Goal: Check status: Check status

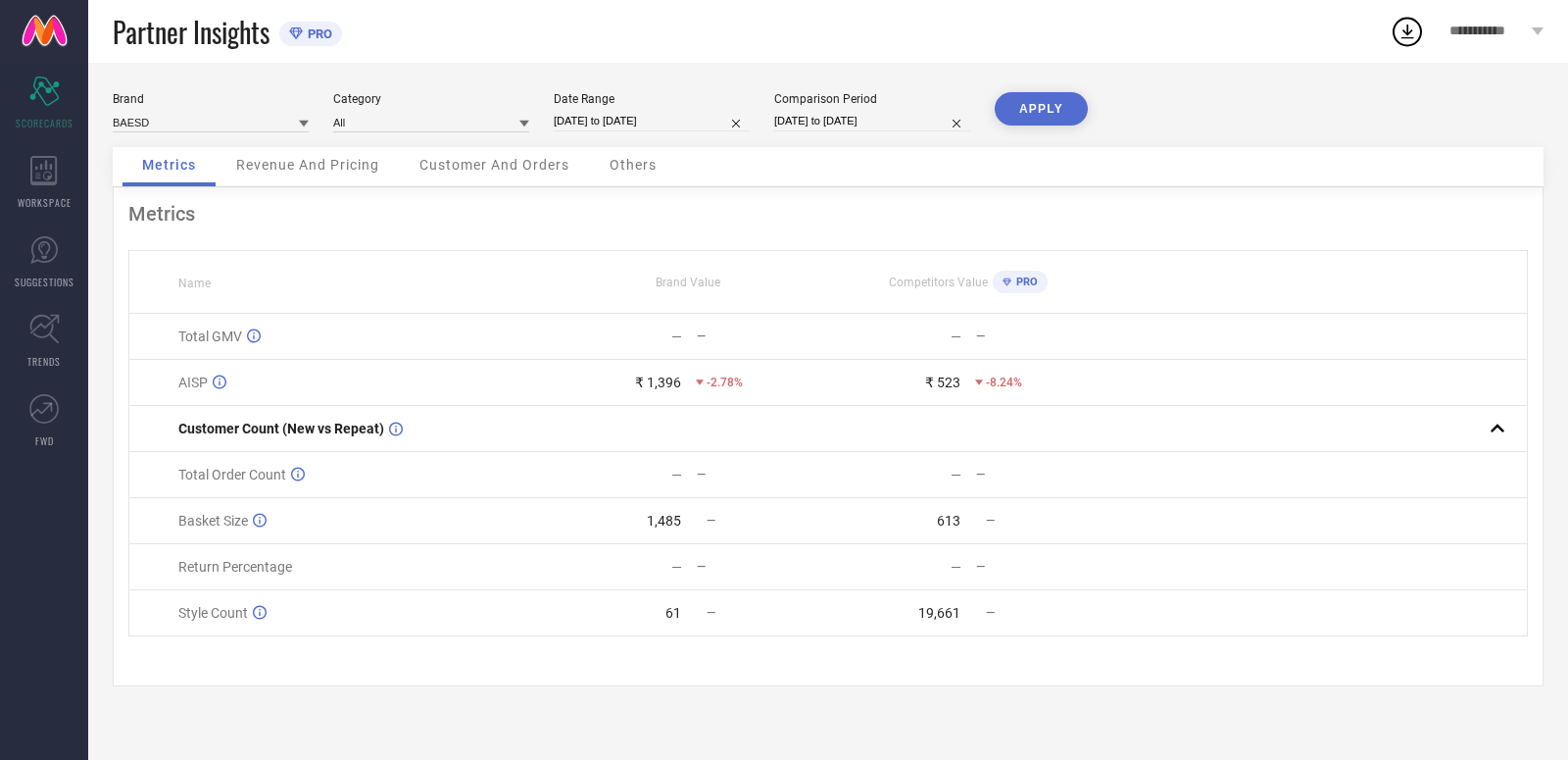
select select "8"
select select "2025"
select select "9"
select select "2025"
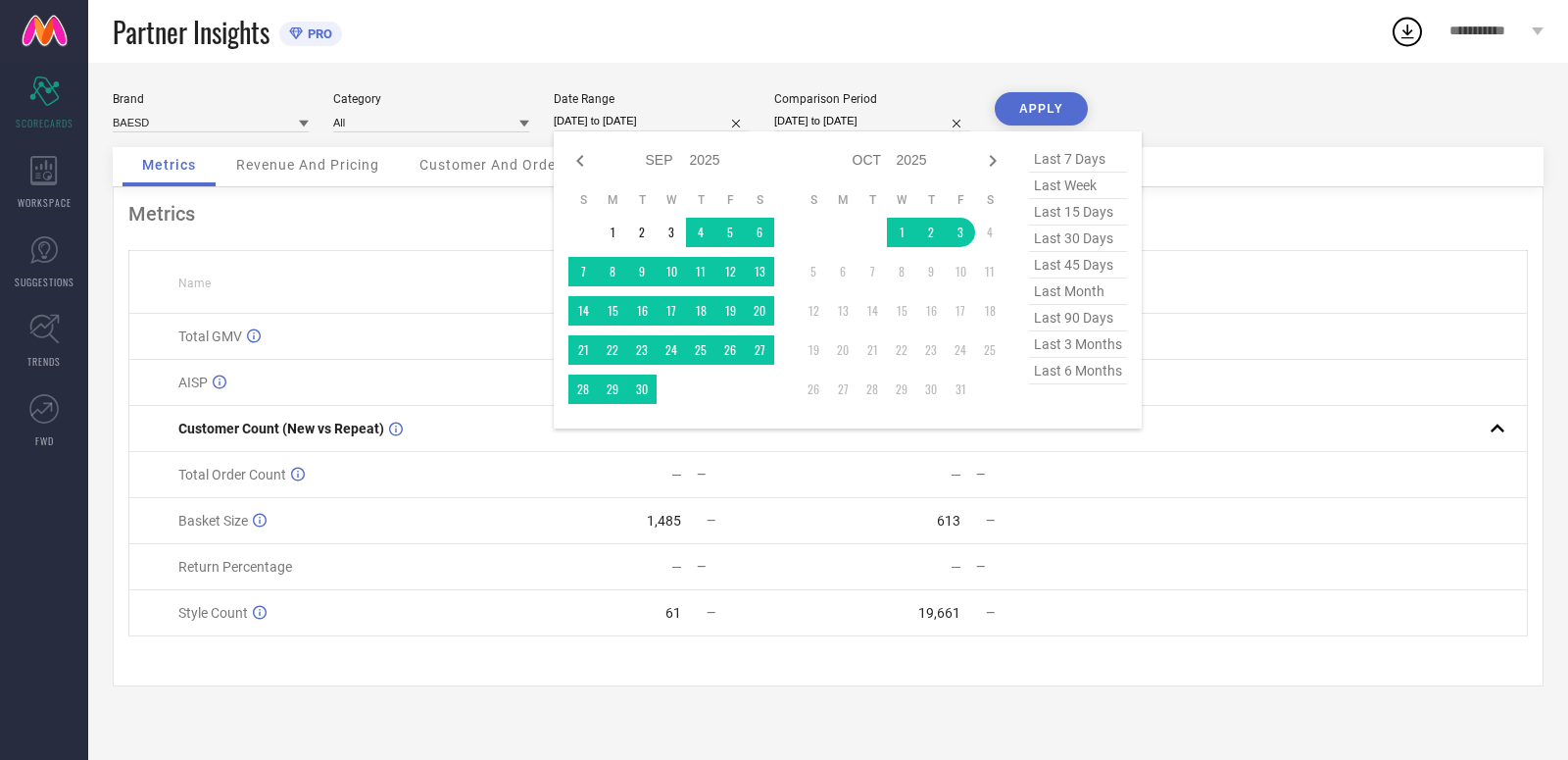
click at [698, 124] on input "[DATE] to [DATE]" at bounding box center [652, 121] width 196 height 21
click at [1077, 249] on span "last 30 days" at bounding box center [1078, 239] width 98 height 27
type input "[DATE] to [DATE]"
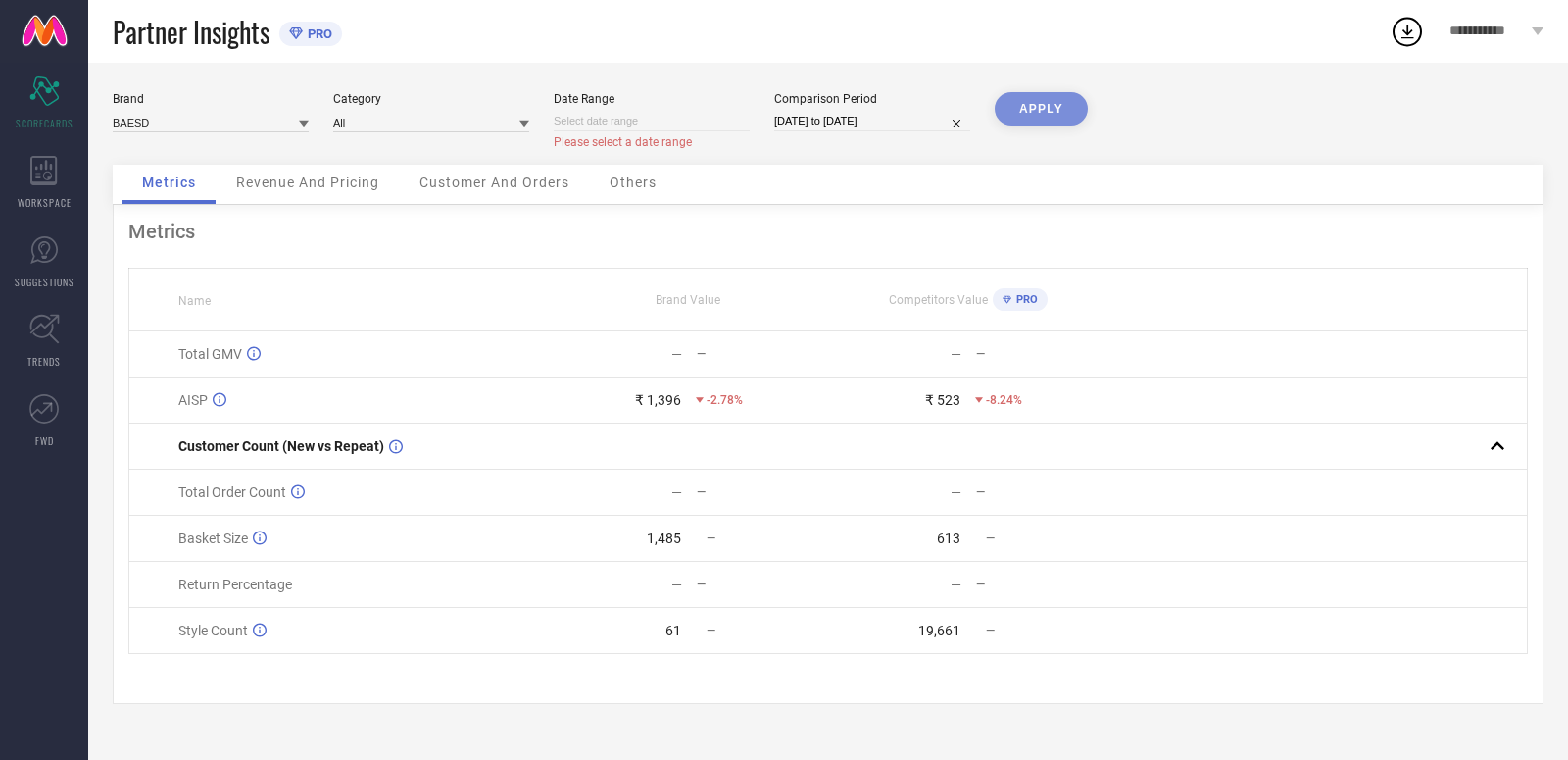
select select "9"
select select "2025"
select select "10"
select select "2025"
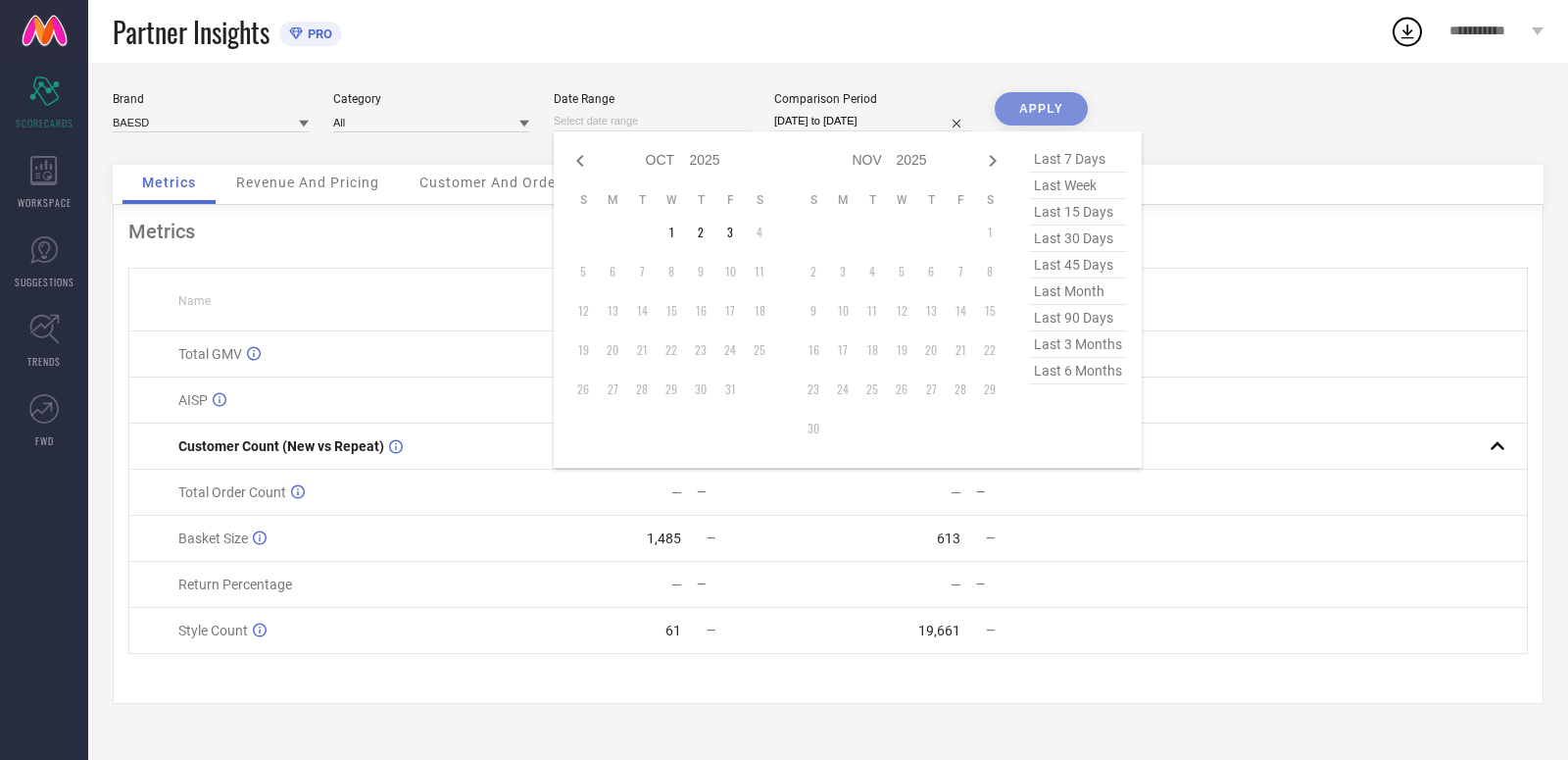
click at [577, 112] on input at bounding box center [652, 121] width 196 height 21
click at [1051, 292] on span "last month" at bounding box center [1078, 291] width 98 height 27
type input "[DATE] to [DATE]"
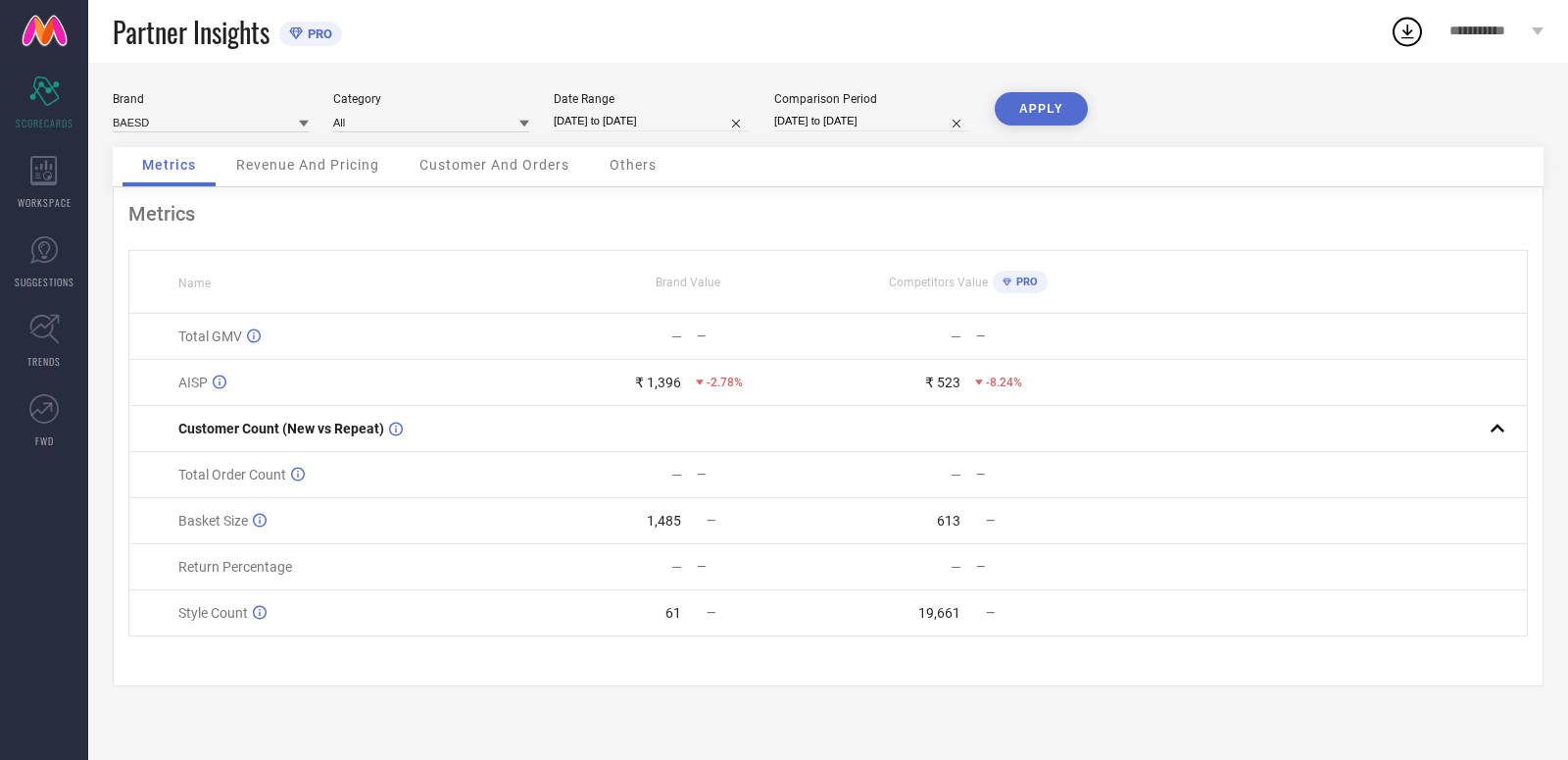
click at [1016, 103] on button "APPLY" at bounding box center [1041, 109] width 93 height 33
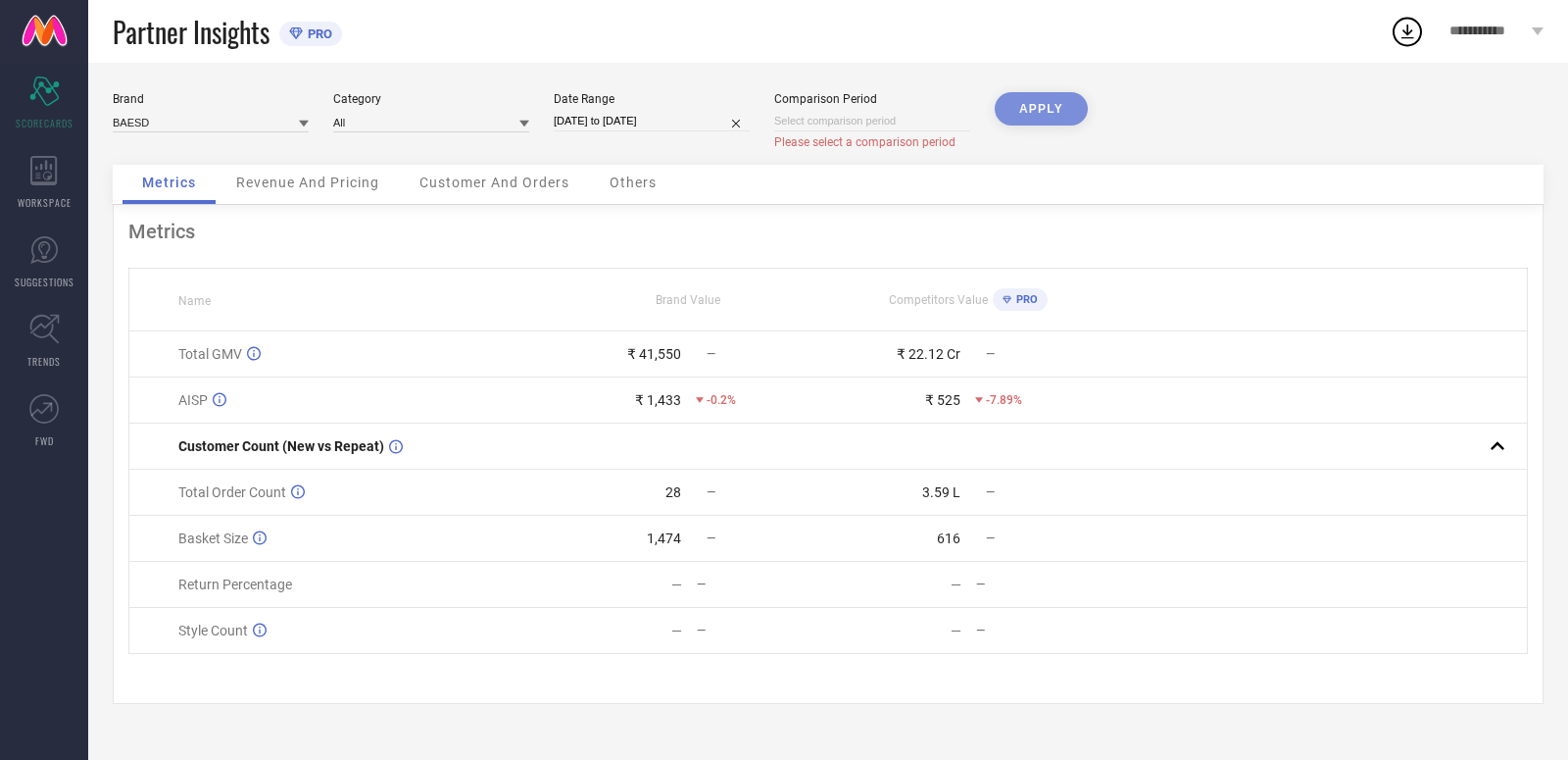
click at [834, 120] on input at bounding box center [873, 121] width 196 height 21
select select "9"
select select "2025"
select select "10"
select select "2025"
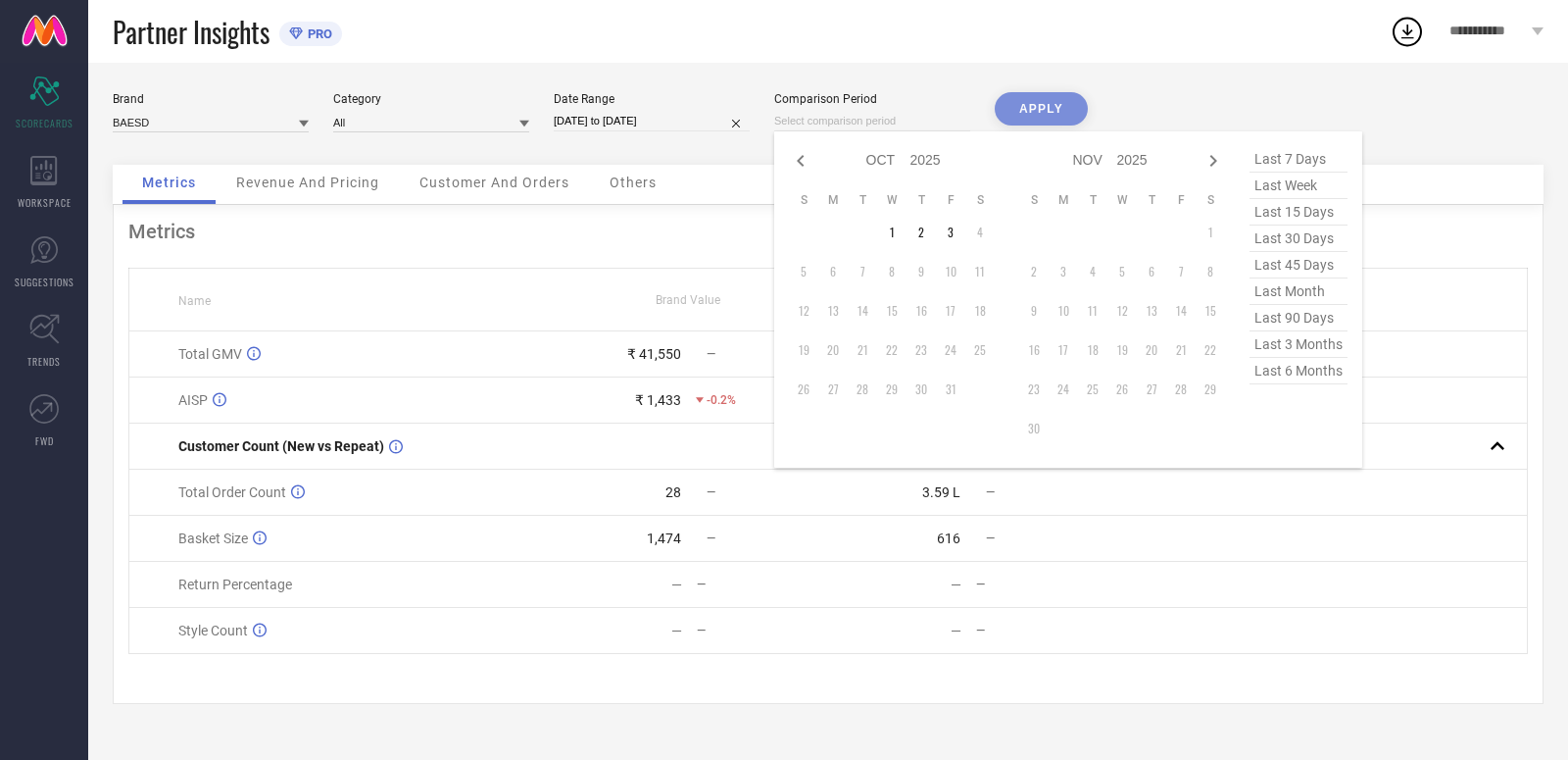
click at [1284, 274] on span "last 45 days" at bounding box center [1299, 265] width 98 height 27
type input "[DATE] to [DATE]"
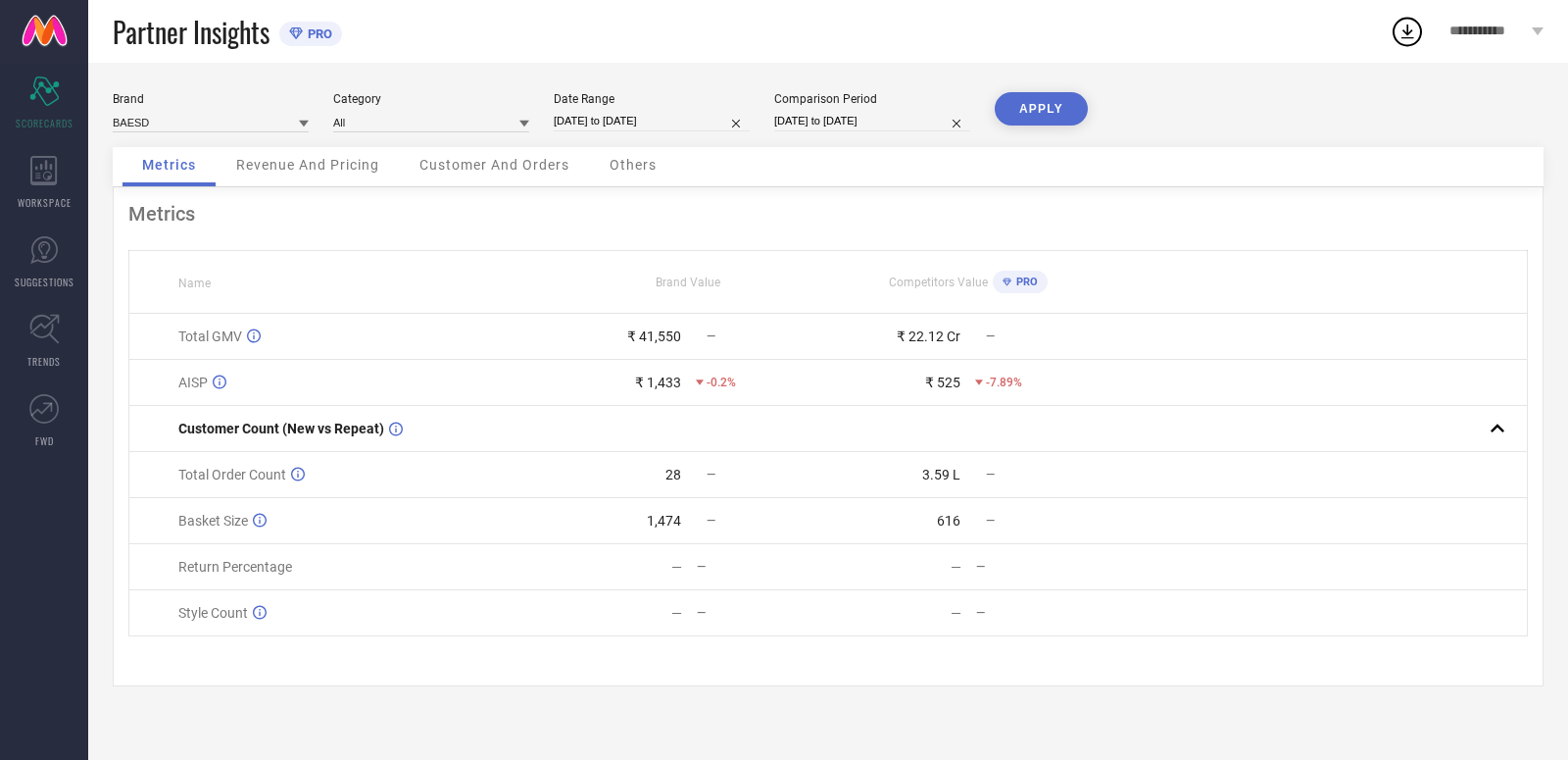
click at [1026, 113] on button "APPLY" at bounding box center [1041, 109] width 93 height 33
click at [352, 178] on div "Revenue And Pricing" at bounding box center [308, 167] width 183 height 39
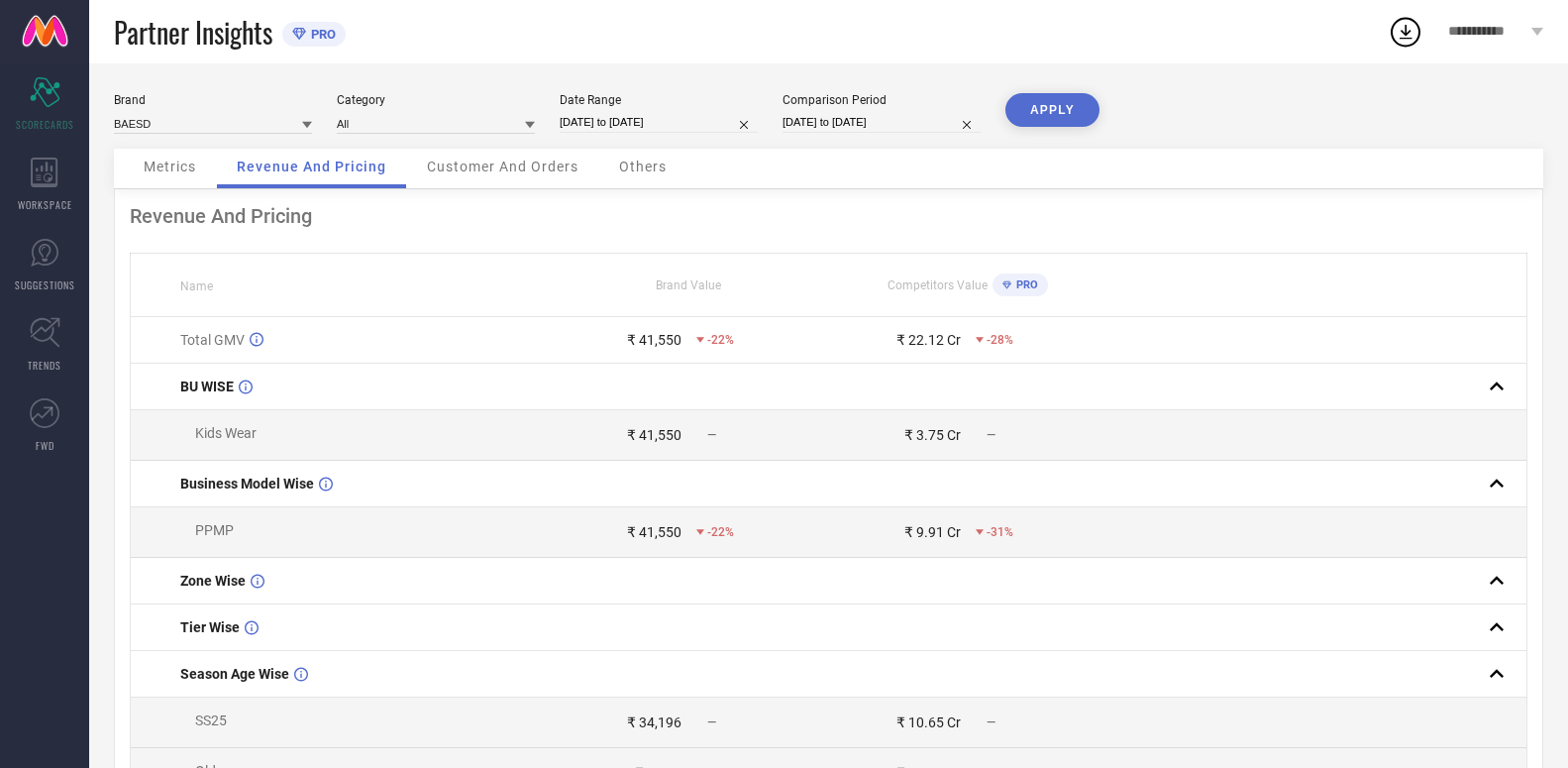
click at [458, 155] on div "Customer And Orders" at bounding box center [502, 169] width 192 height 40
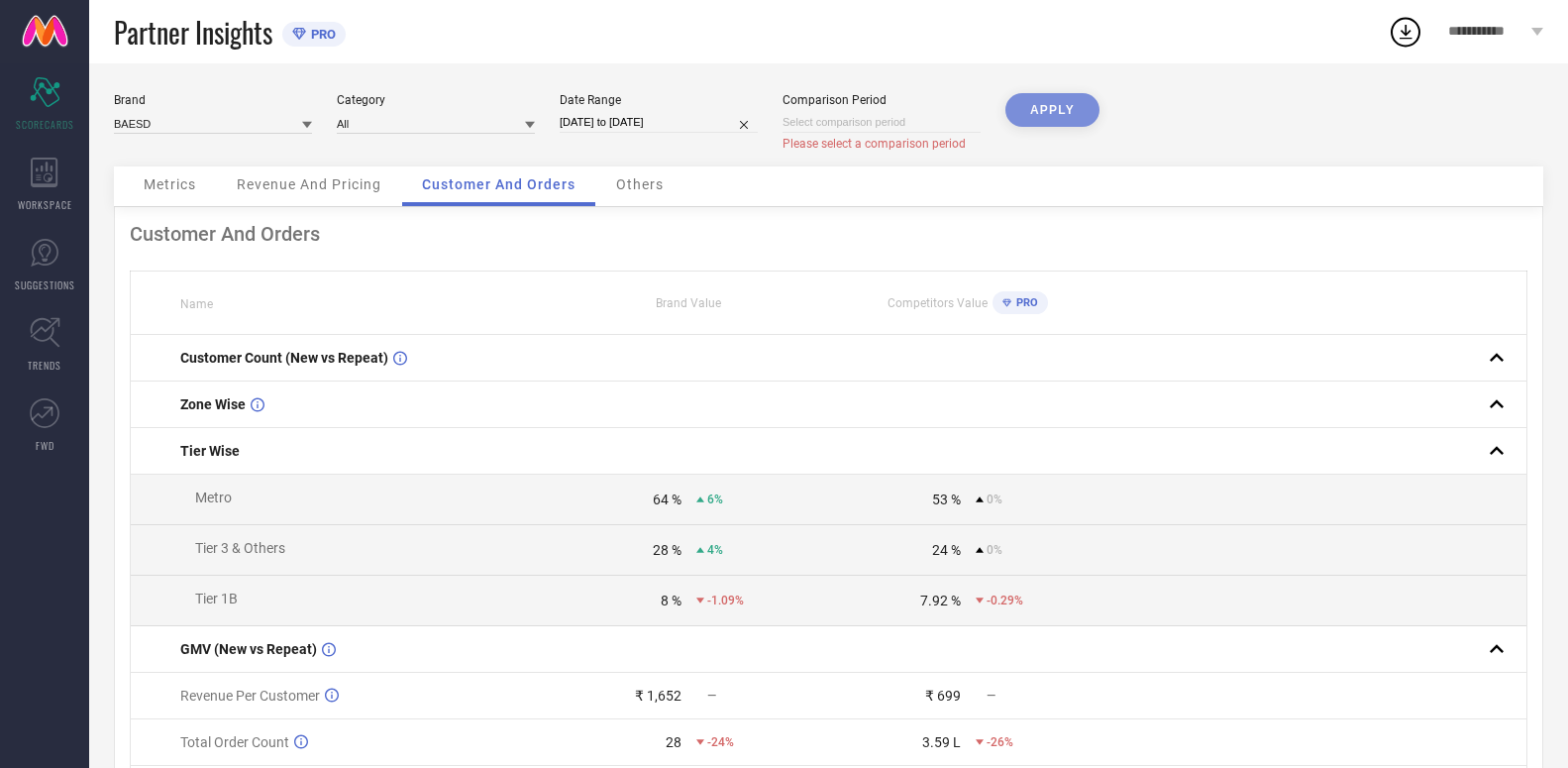
click at [854, 125] on input at bounding box center [882, 122] width 198 height 21
select select "9"
select select "2025"
select select "10"
select select "2025"
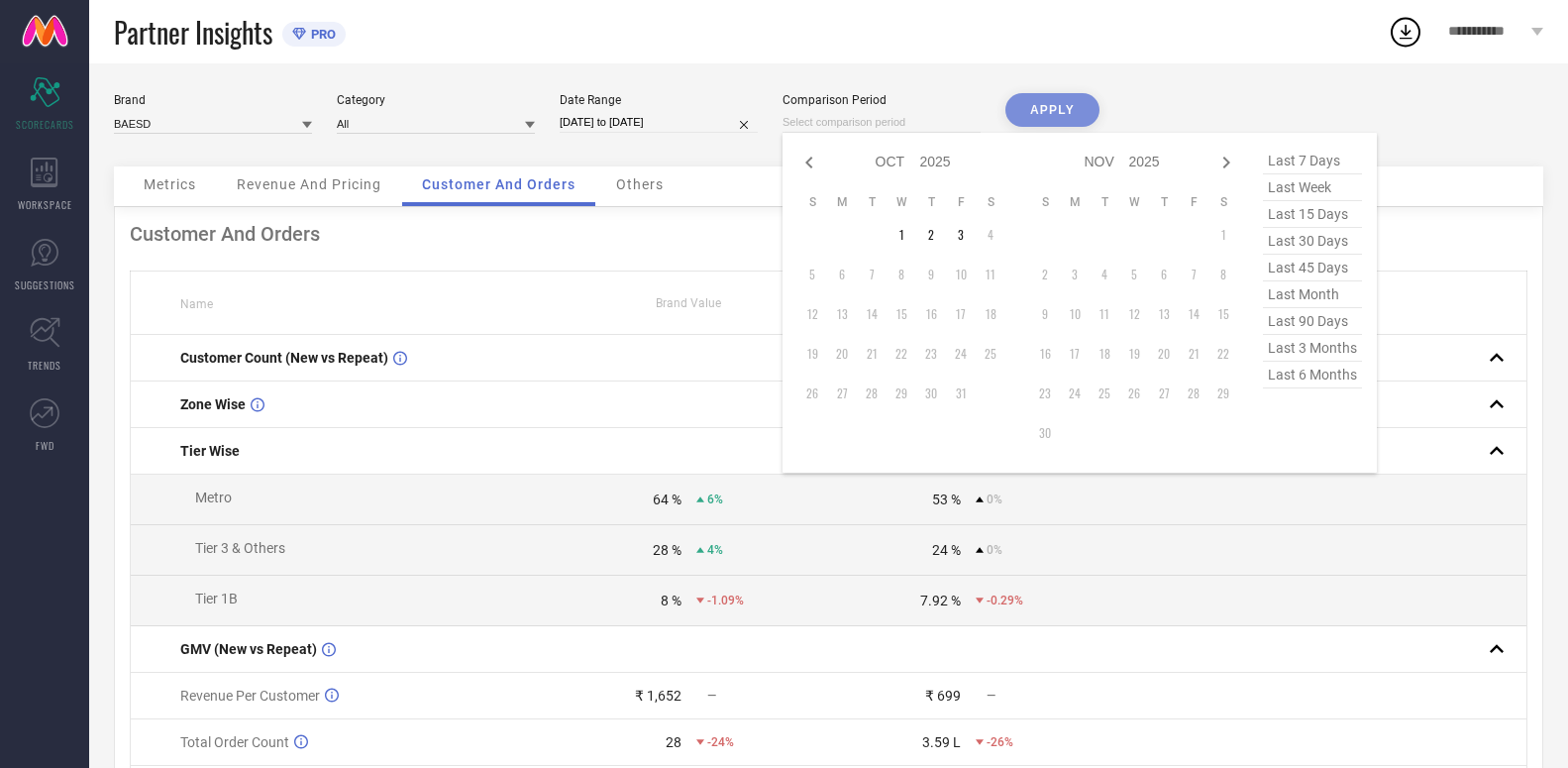
click at [1316, 386] on span "last 6 months" at bounding box center [1313, 374] width 99 height 27
type input "[DATE] to [DATE]"
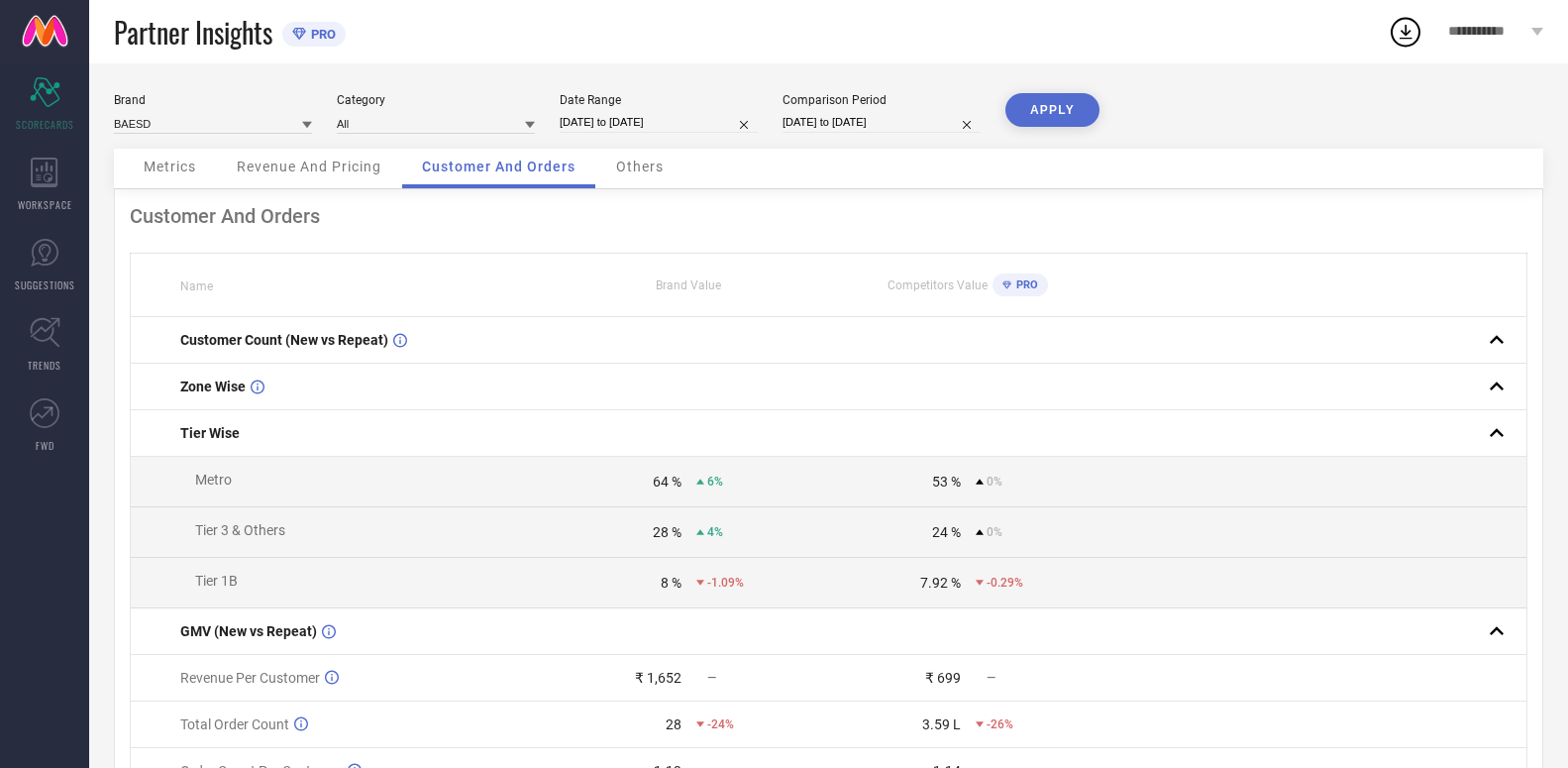
select select "8"
select select "2025"
select select "9"
select select "2025"
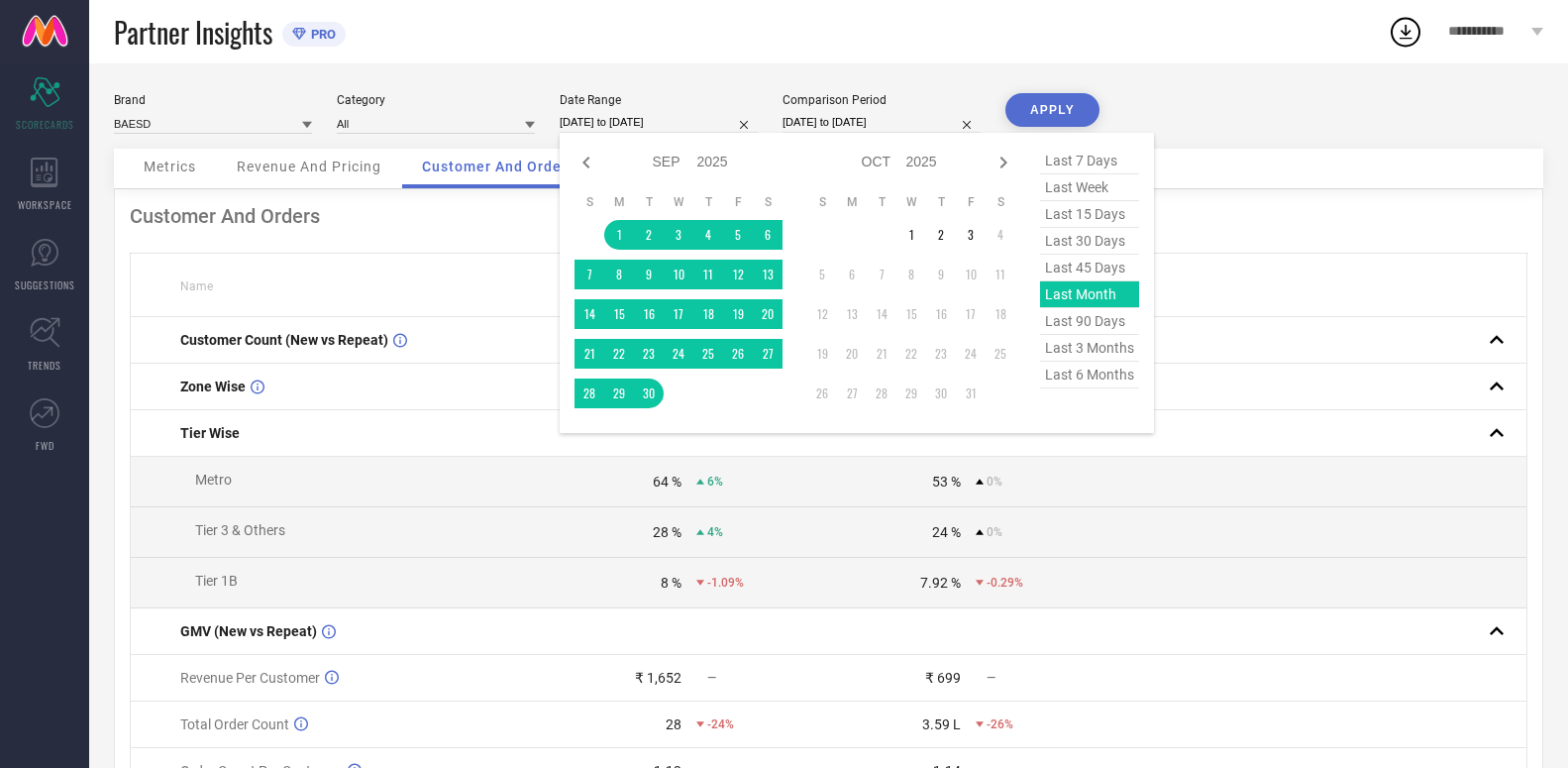
click at [634, 116] on input "[DATE] to [DATE]" at bounding box center [659, 122] width 198 height 21
click at [1069, 381] on span "last 6 months" at bounding box center [1090, 374] width 99 height 27
type input "[DATE] to [DATE]"
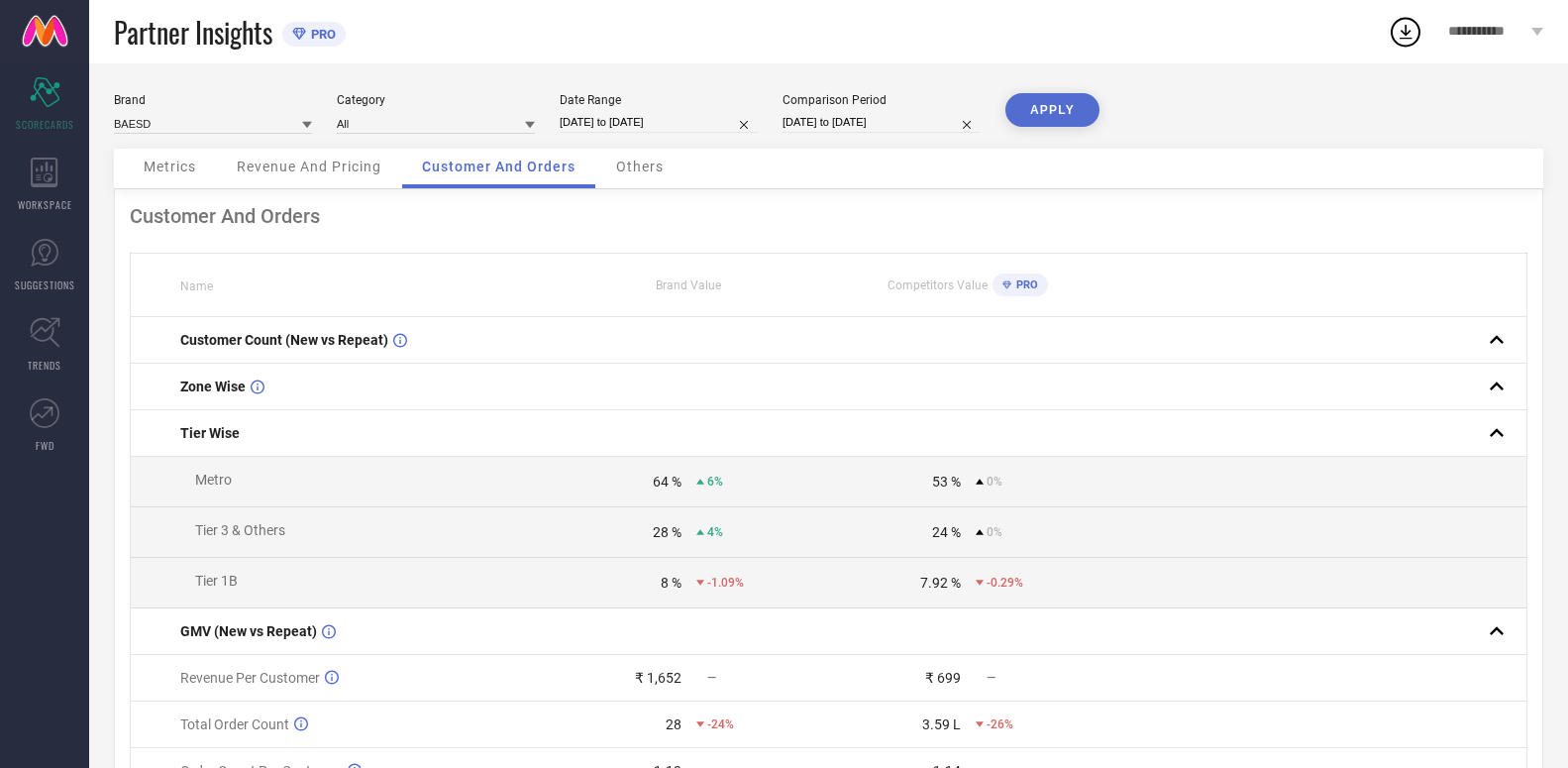
click at [1048, 125] on button "APPLY" at bounding box center [1052, 110] width 94 height 34
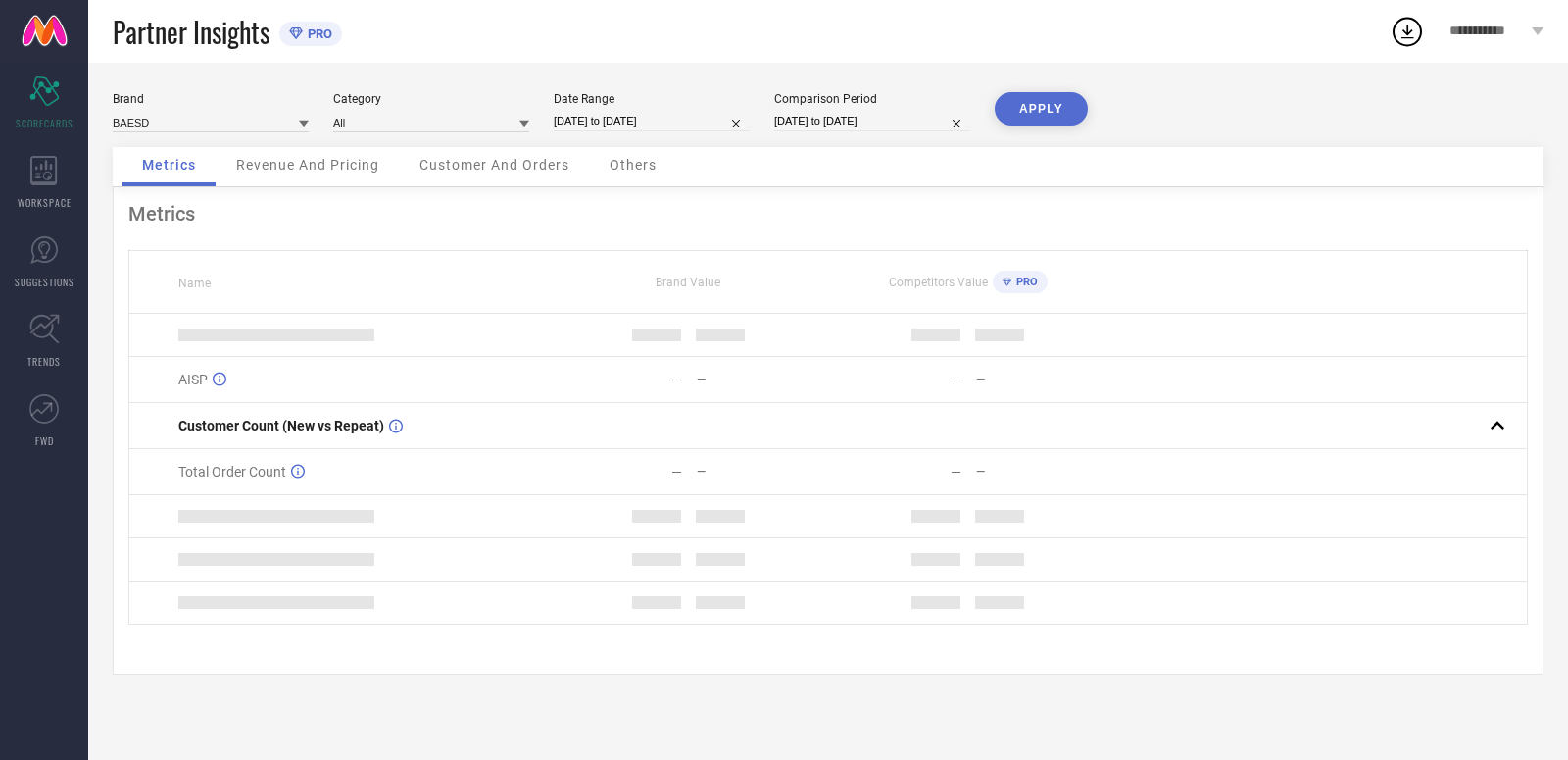
click at [272, 175] on div "Revenue And Pricing" at bounding box center [308, 167] width 183 height 39
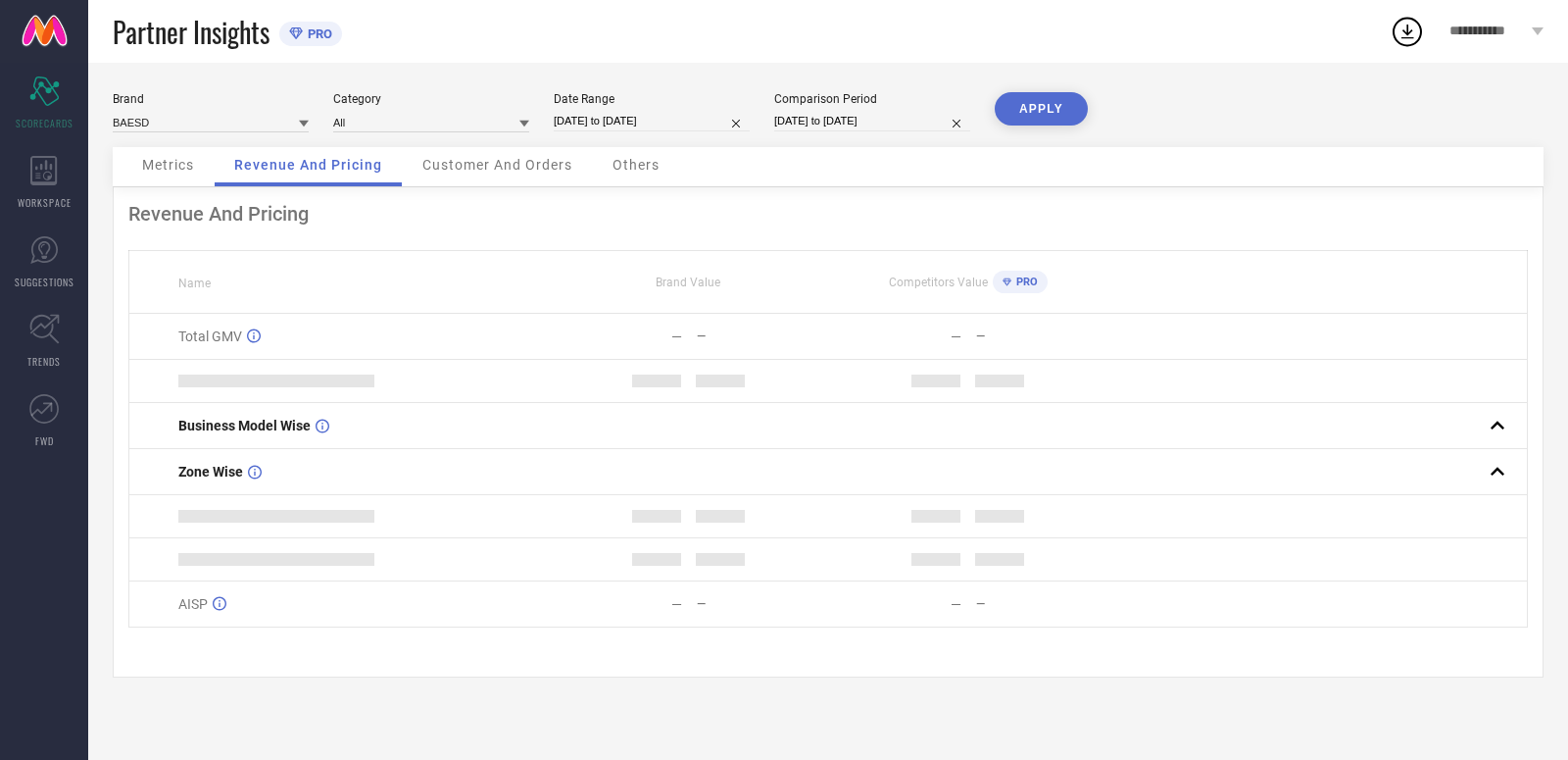
click at [535, 155] on div "Customer And Orders" at bounding box center [497, 167] width 189 height 39
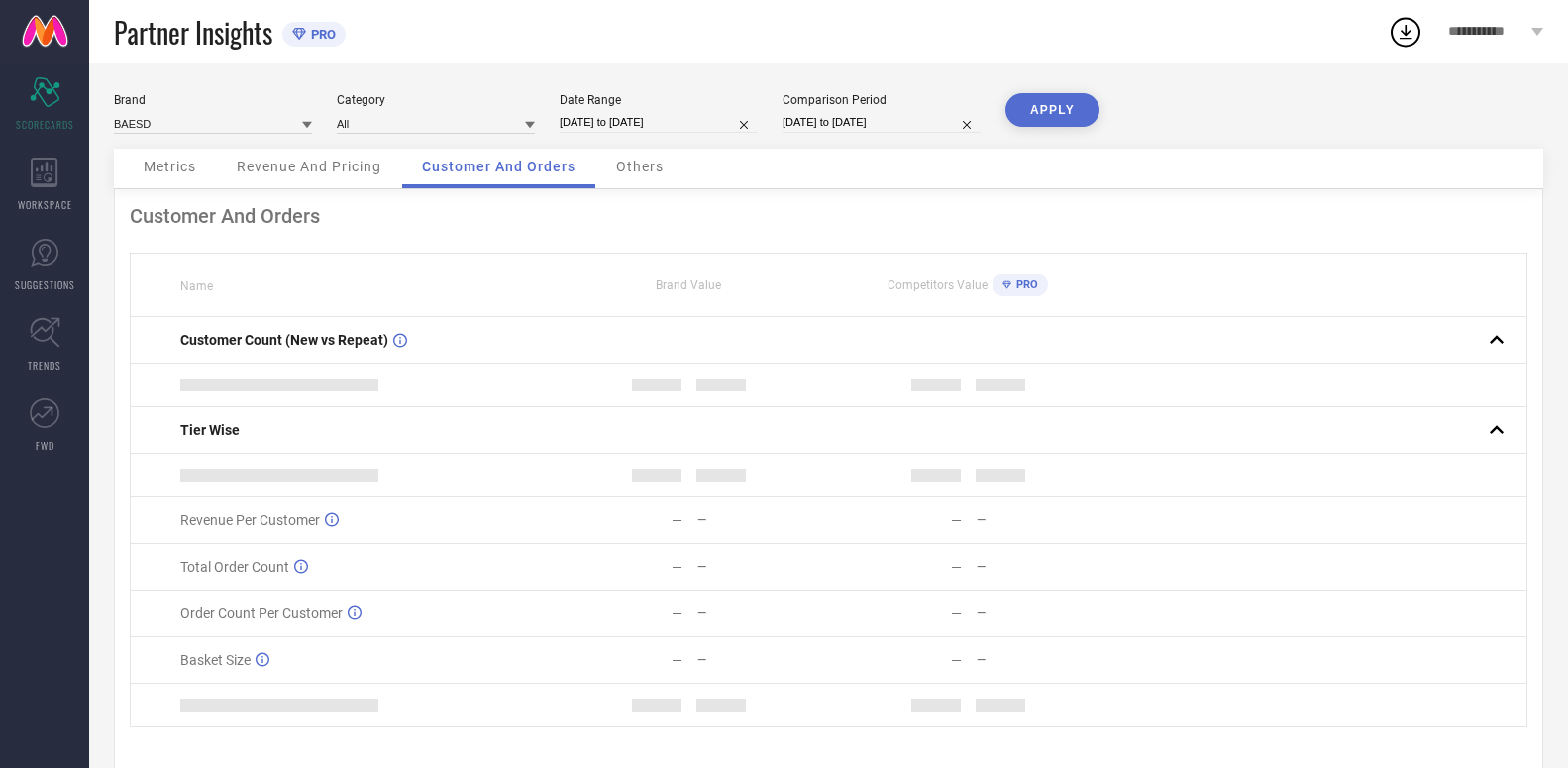
click at [200, 170] on div "Metrics" at bounding box center [170, 169] width 92 height 40
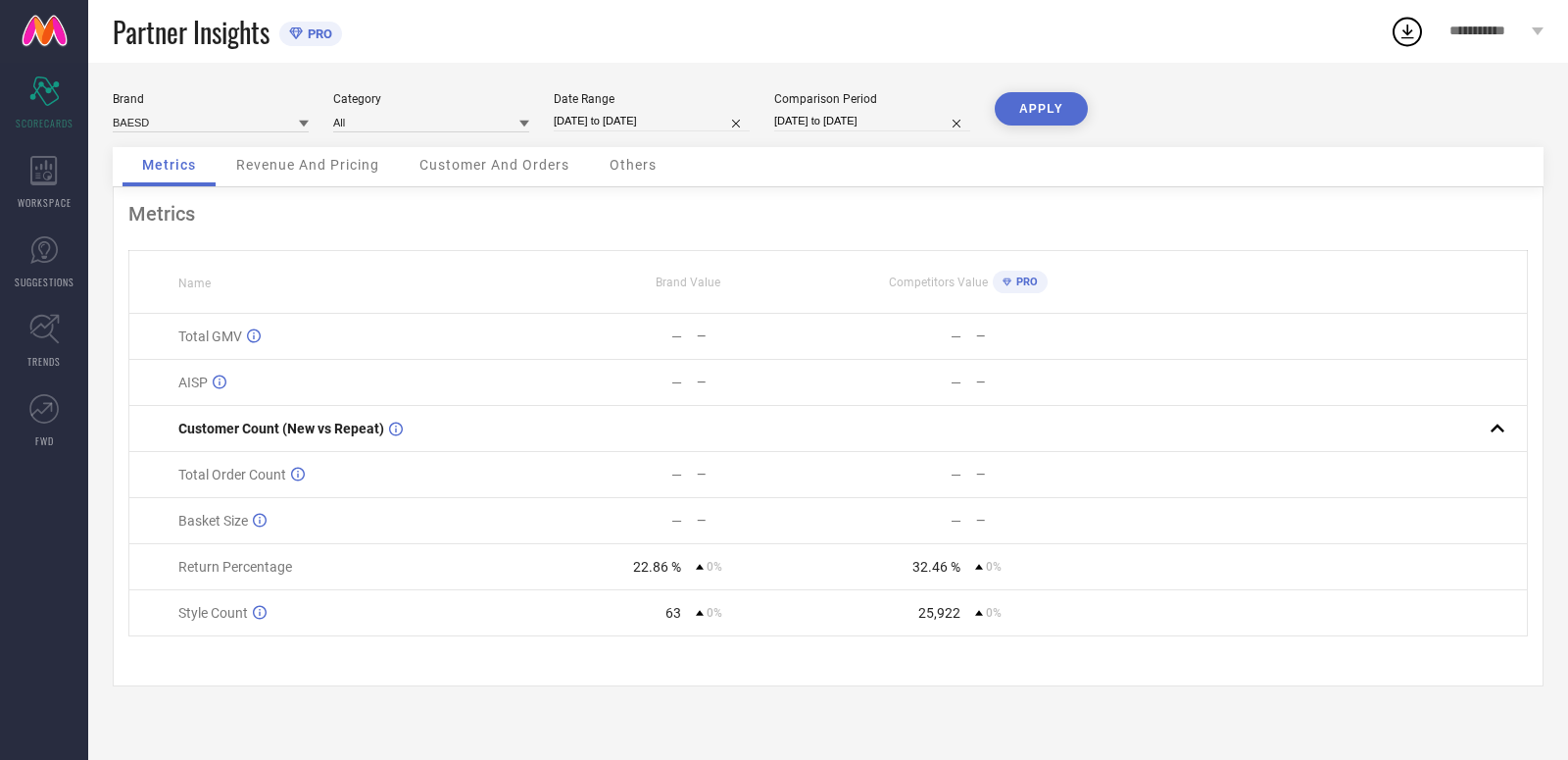
click at [719, 140] on div "Brand BAESD Category All Date Range [DATE] to [DATE] Comparison Period [DATE] t…" at bounding box center [828, 120] width 1431 height 55
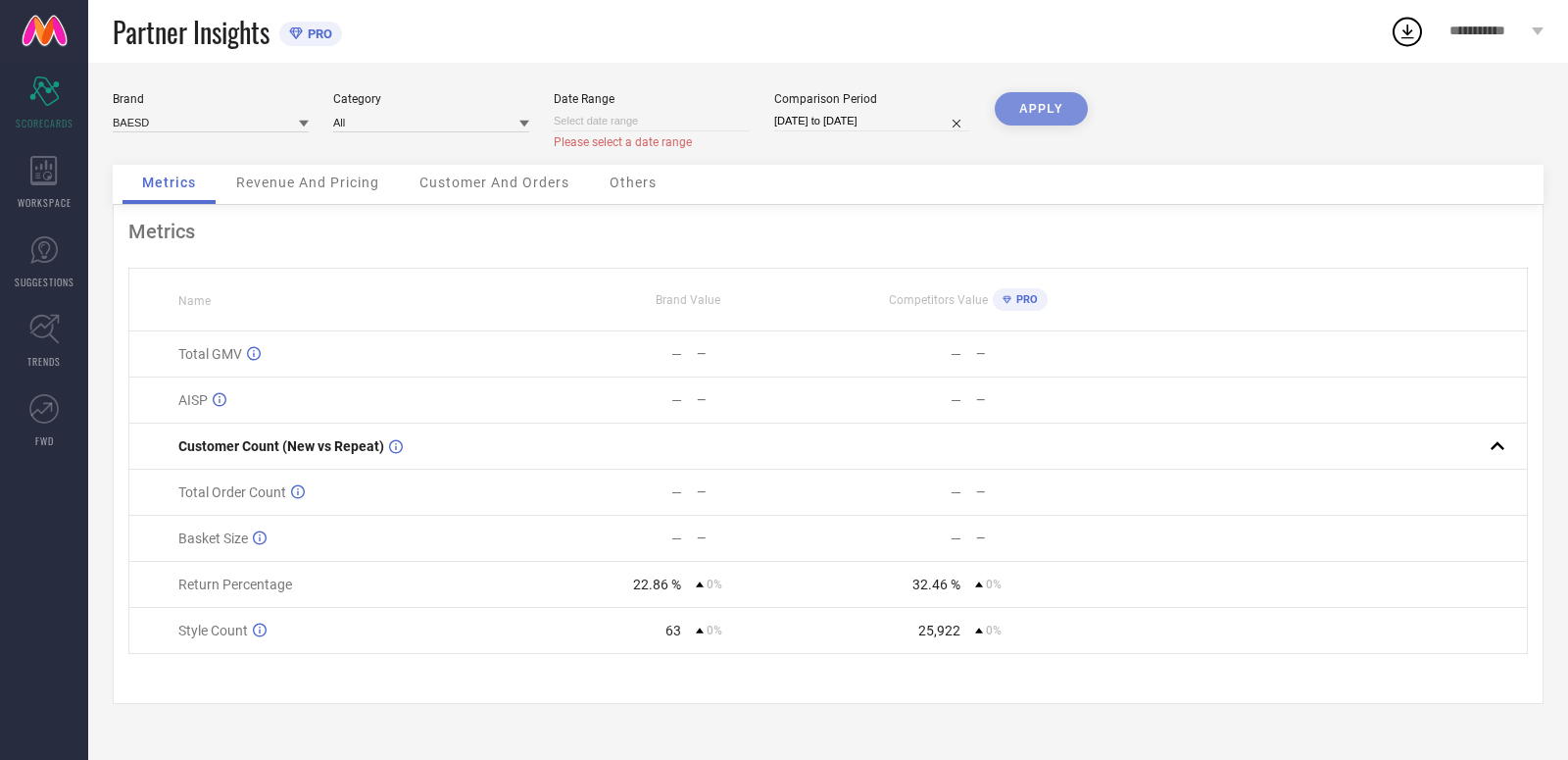
click at [546, 114] on div "Brand BAESD Category All Date Range Please select a date range Comparison Perio…" at bounding box center [828, 129] width 1431 height 73
select select "9"
select select "2025"
select select "10"
select select "2025"
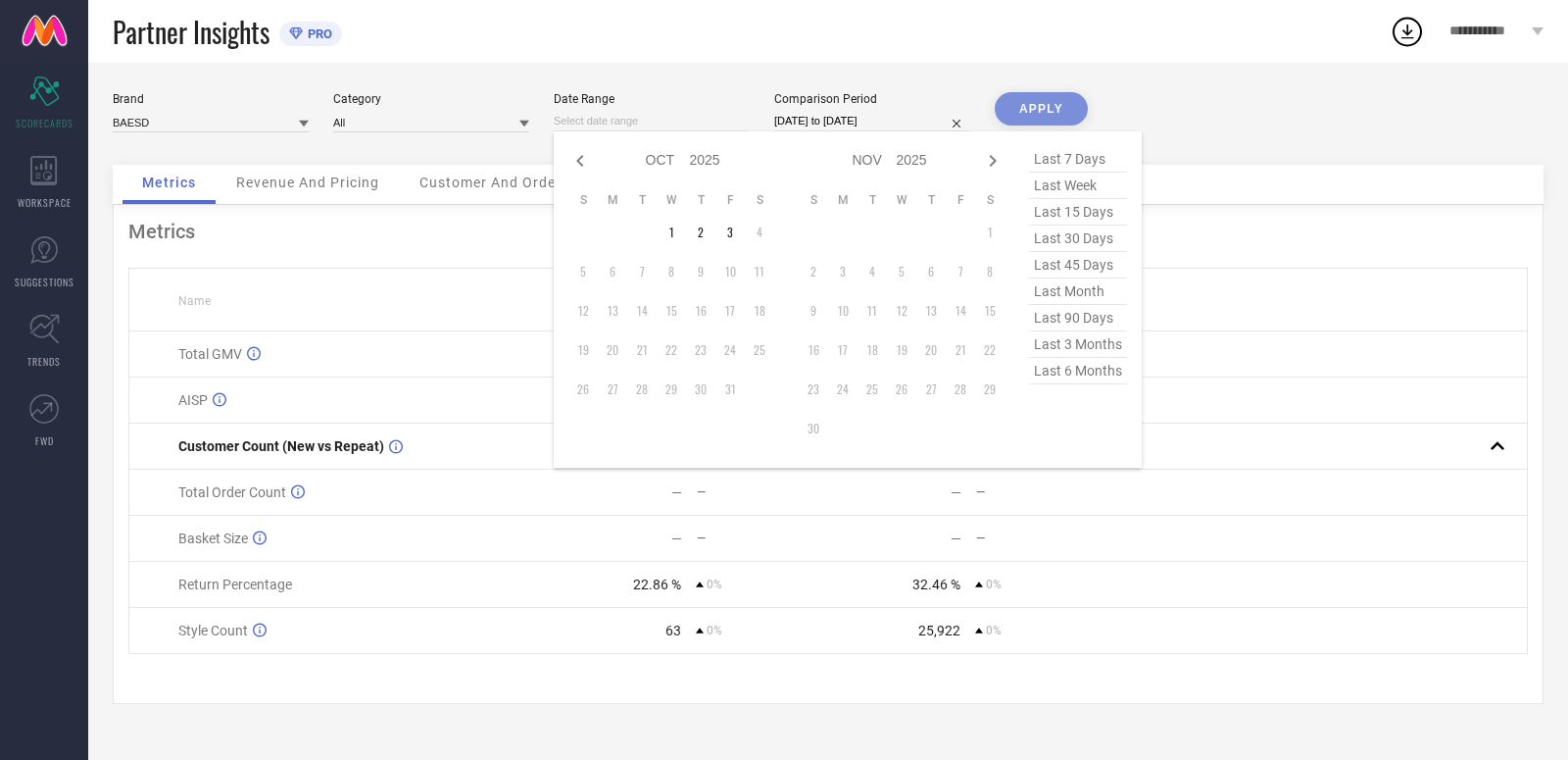
click at [586, 120] on input at bounding box center [652, 121] width 196 height 21
click at [1098, 268] on span "last 45 days" at bounding box center [1078, 265] width 98 height 27
type input "[DATE] to [DATE]"
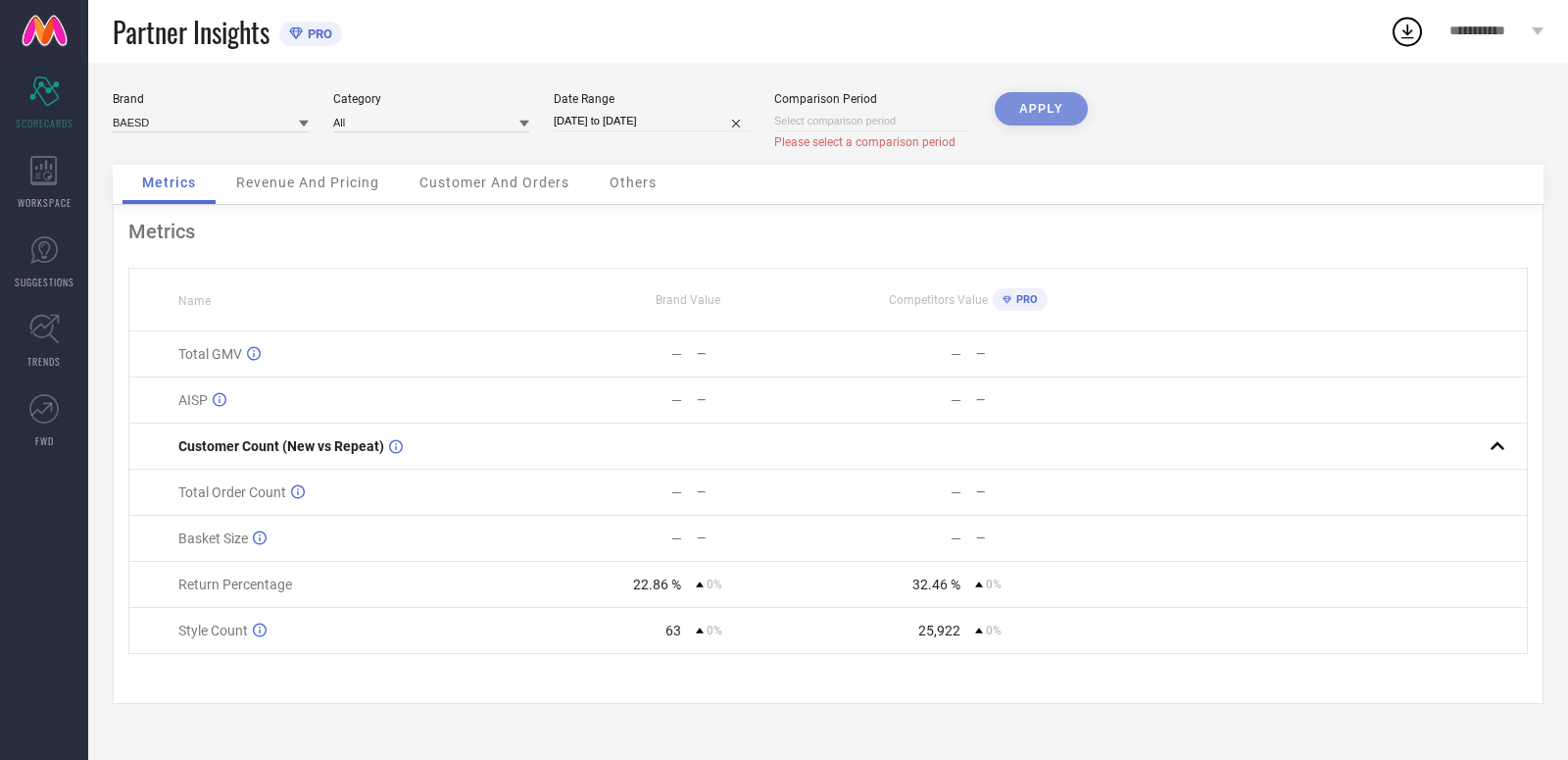
select select "9"
select select "2025"
select select "10"
select select "2025"
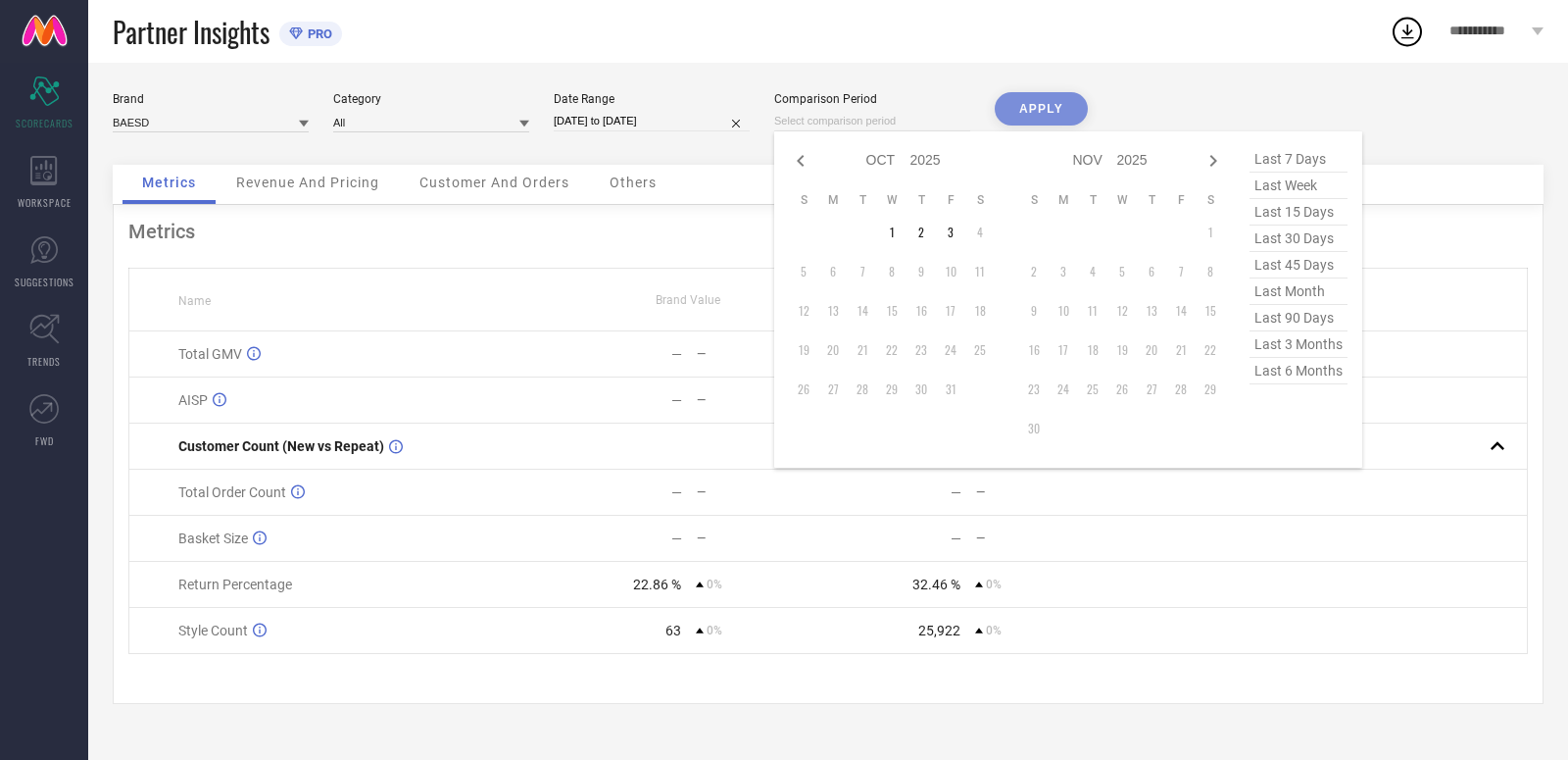
click at [937, 123] on input at bounding box center [873, 121] width 196 height 21
click at [1257, 300] on span "last month" at bounding box center [1299, 291] width 98 height 27
type input "[DATE] to [DATE]"
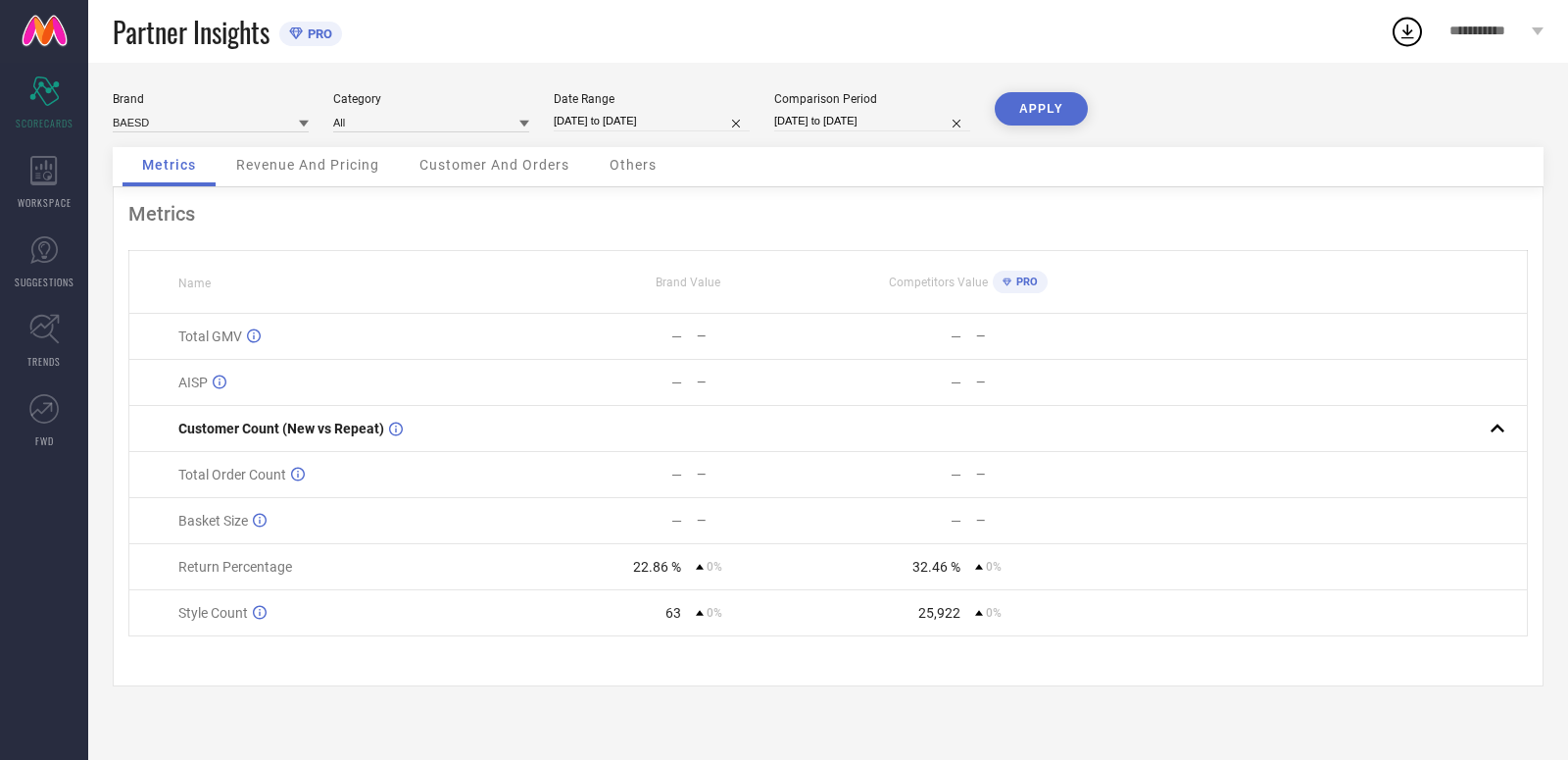
click at [938, 127] on input "[DATE] to [DATE]" at bounding box center [873, 121] width 196 height 21
select select "8"
select select "2025"
select select "9"
select select "2025"
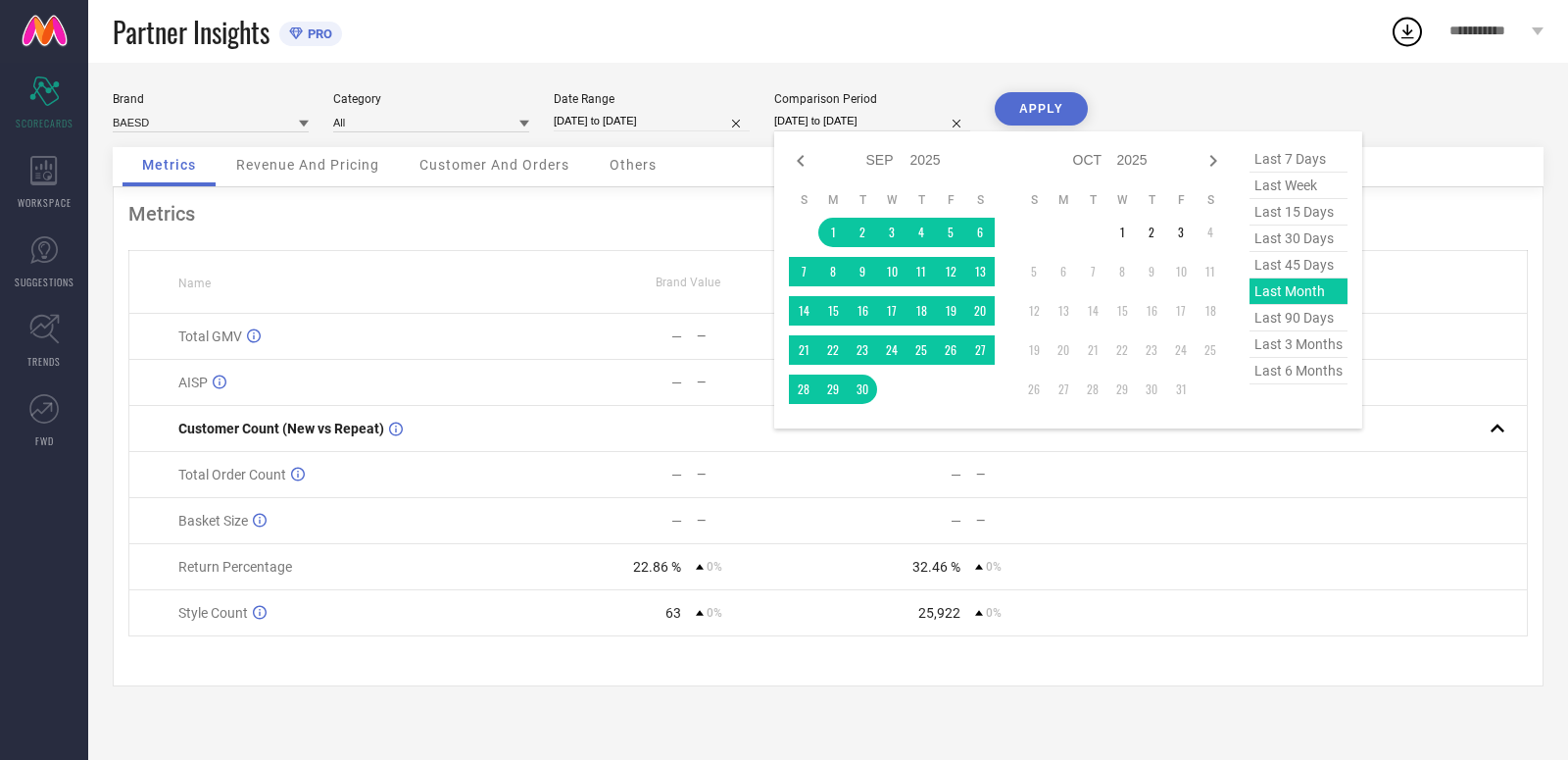
click at [1304, 263] on span "last 45 days" at bounding box center [1299, 265] width 98 height 27
type input "[DATE] to [DATE]"
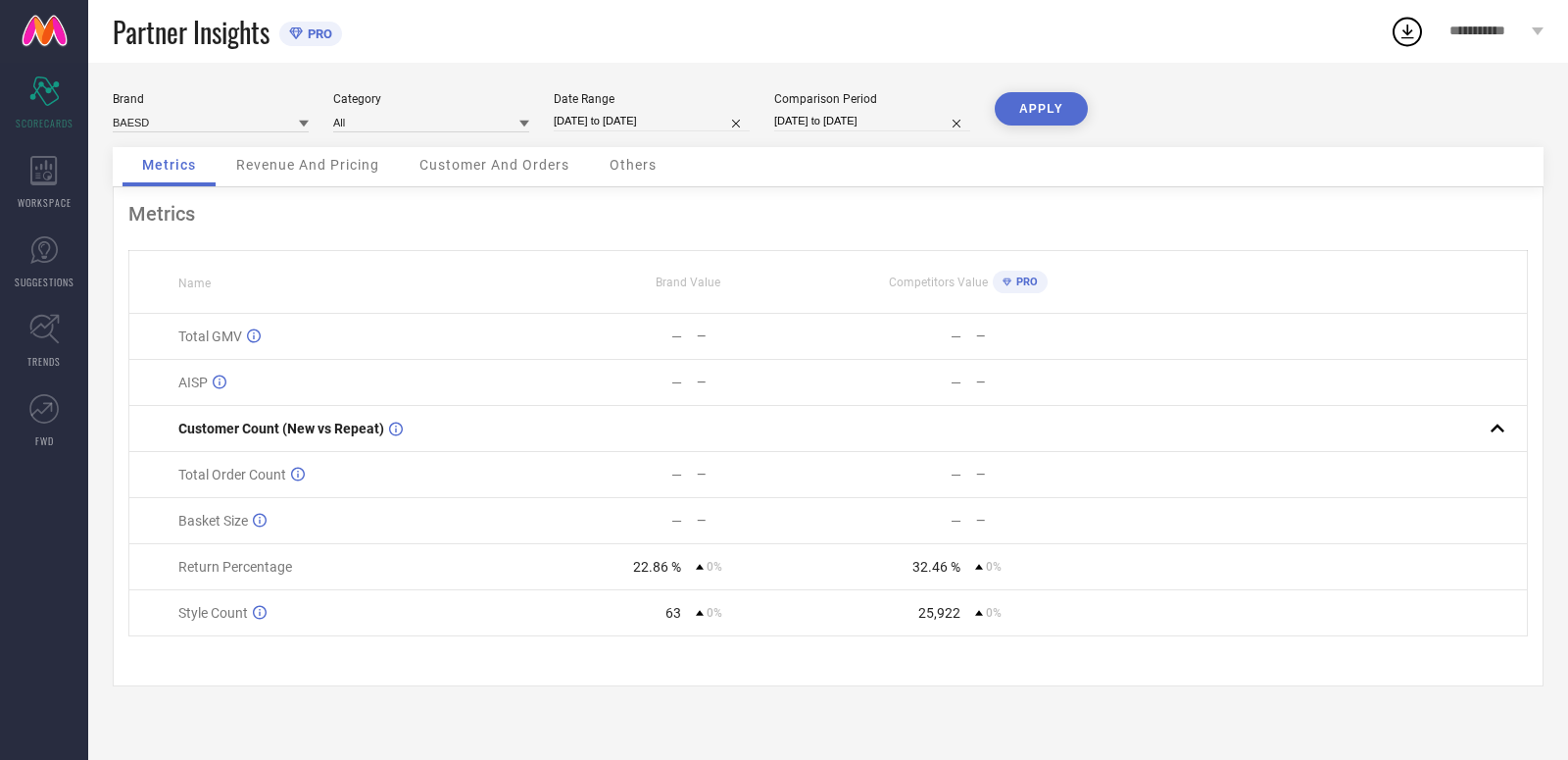
click at [1026, 115] on button "APPLY" at bounding box center [1041, 109] width 93 height 33
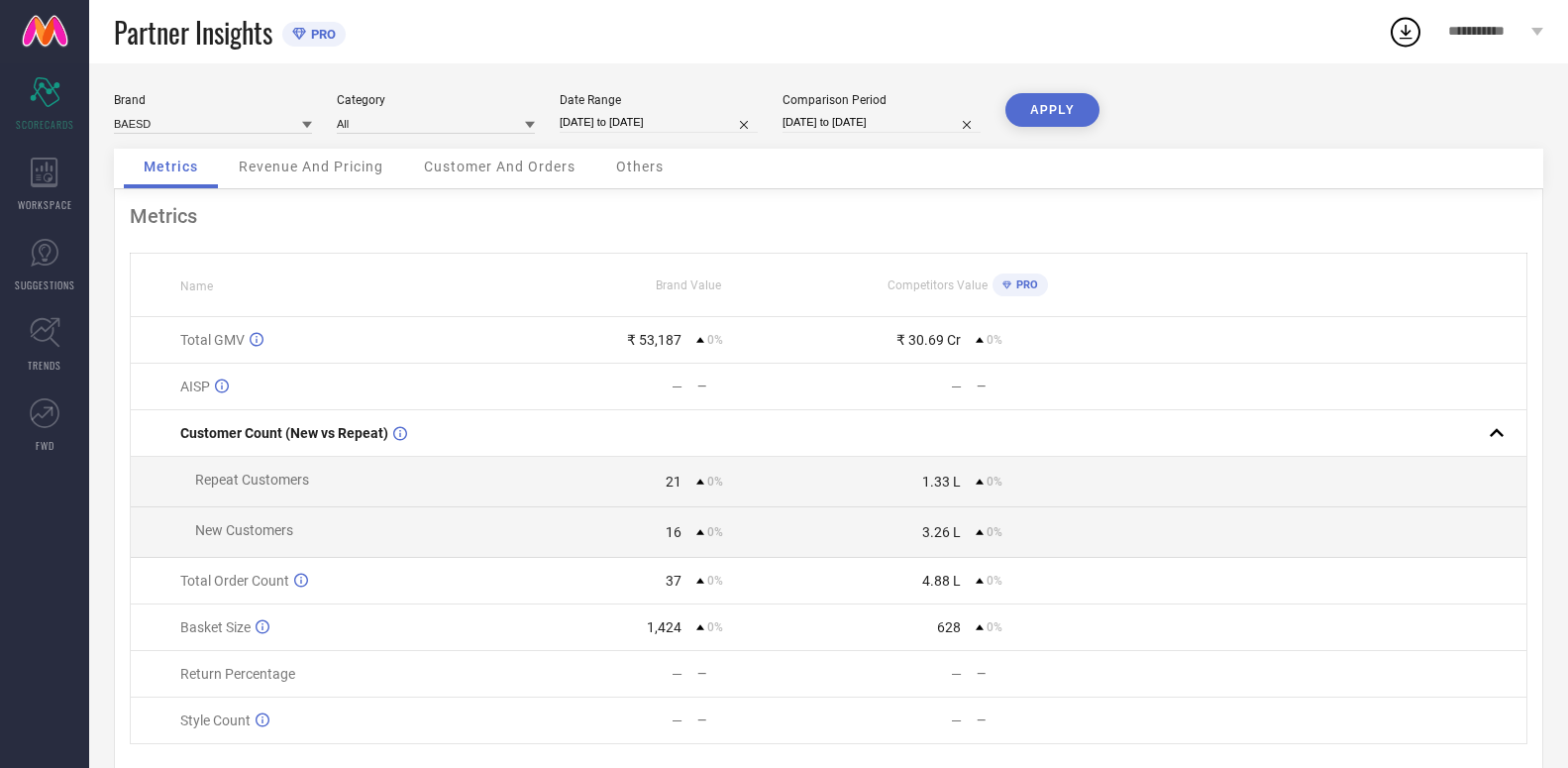
click at [349, 167] on span "Revenue And Pricing" at bounding box center [312, 167] width 145 height 16
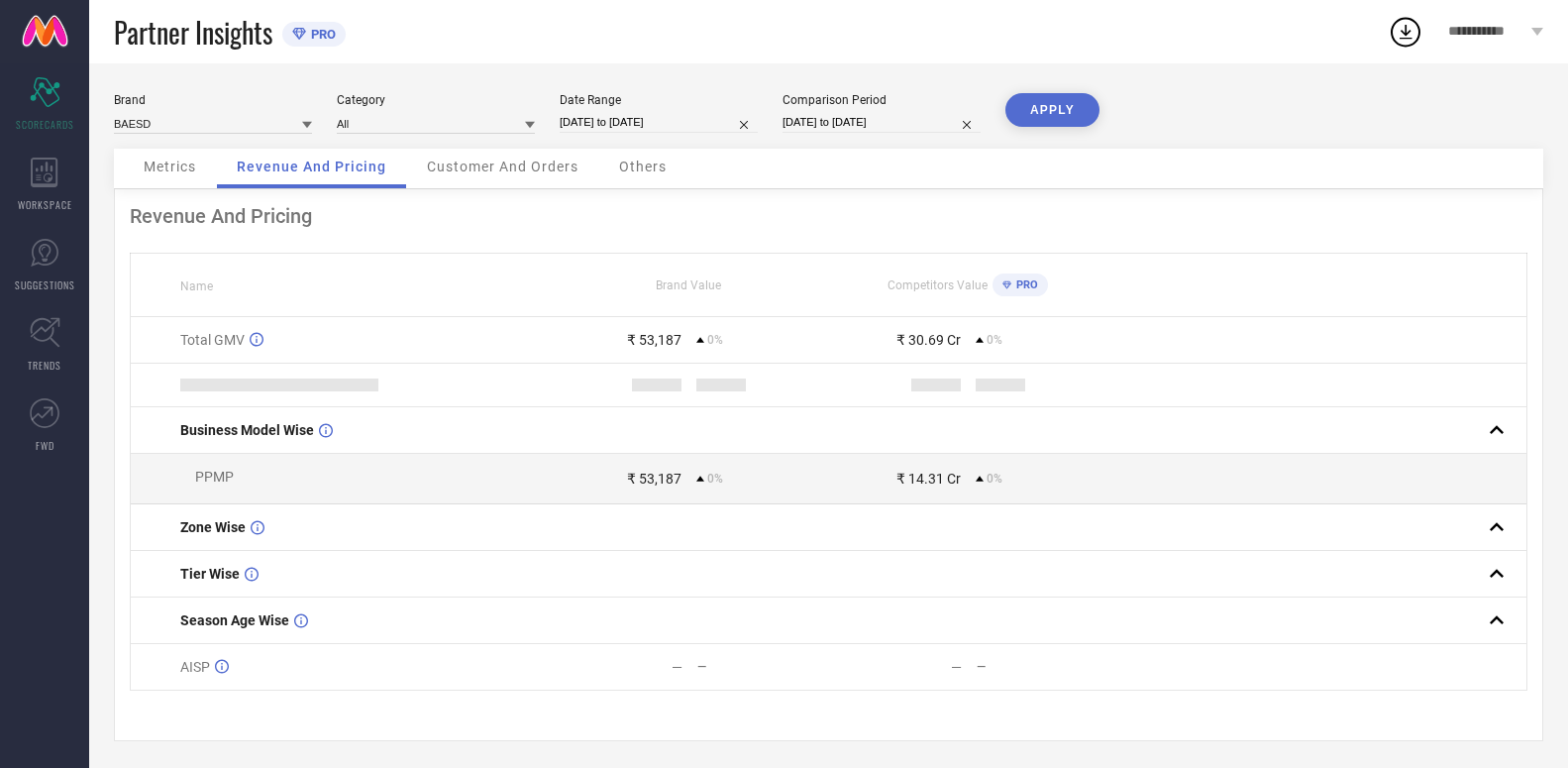
click at [490, 170] on span "Customer And Orders" at bounding box center [502, 167] width 152 height 16
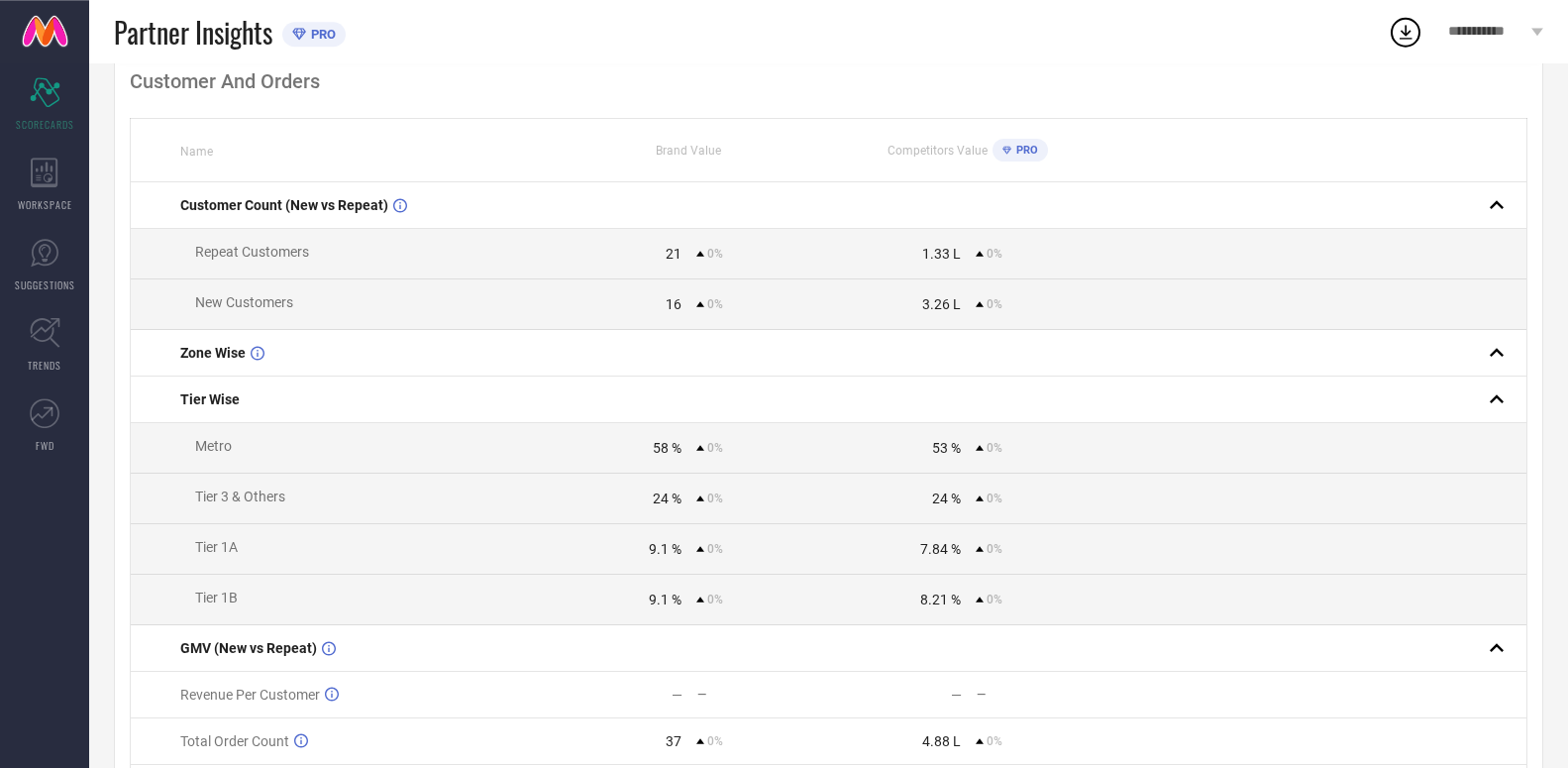
scroll to position [64, 0]
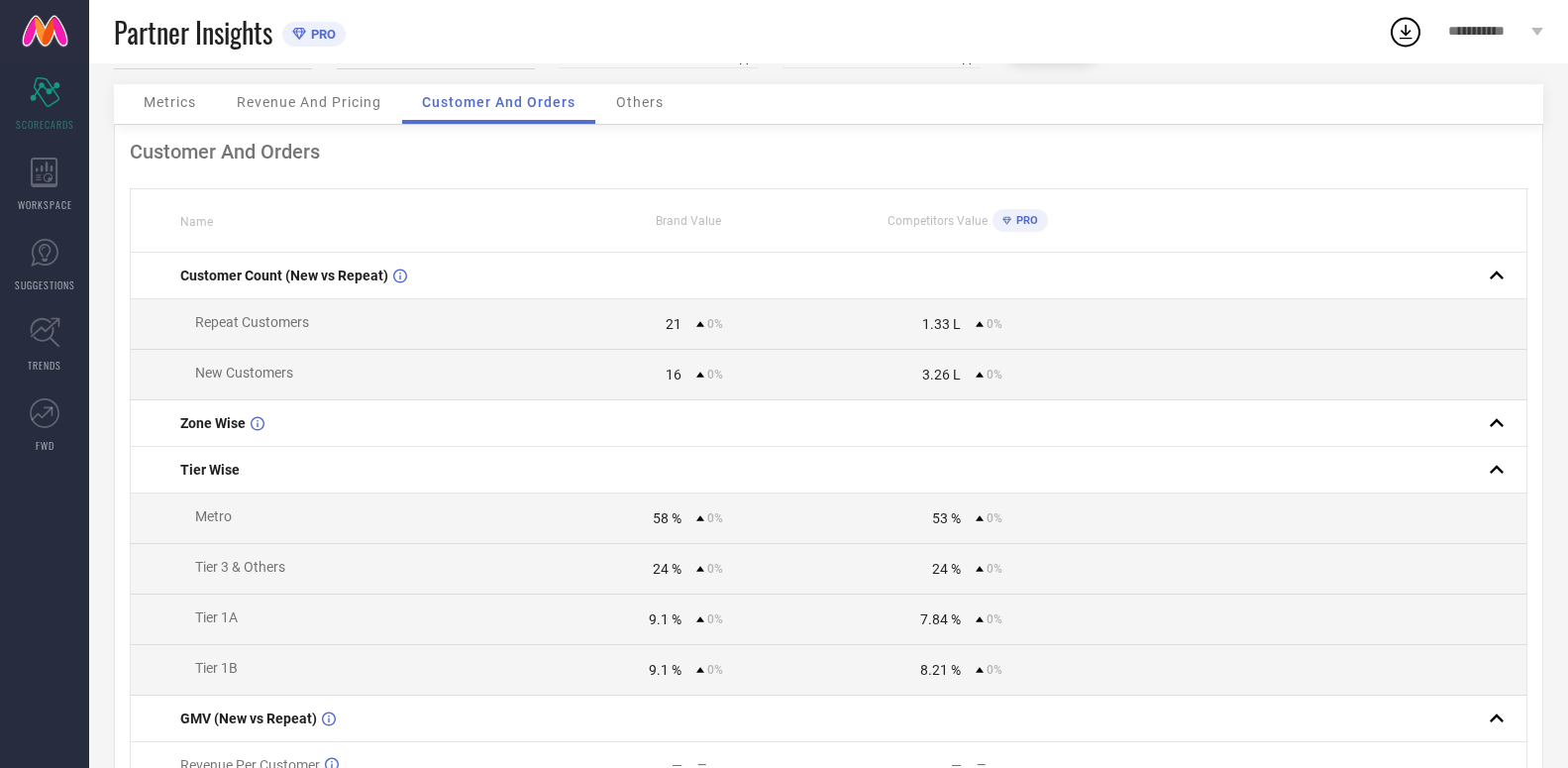
click at [633, 94] on span "Others" at bounding box center [640, 102] width 48 height 16
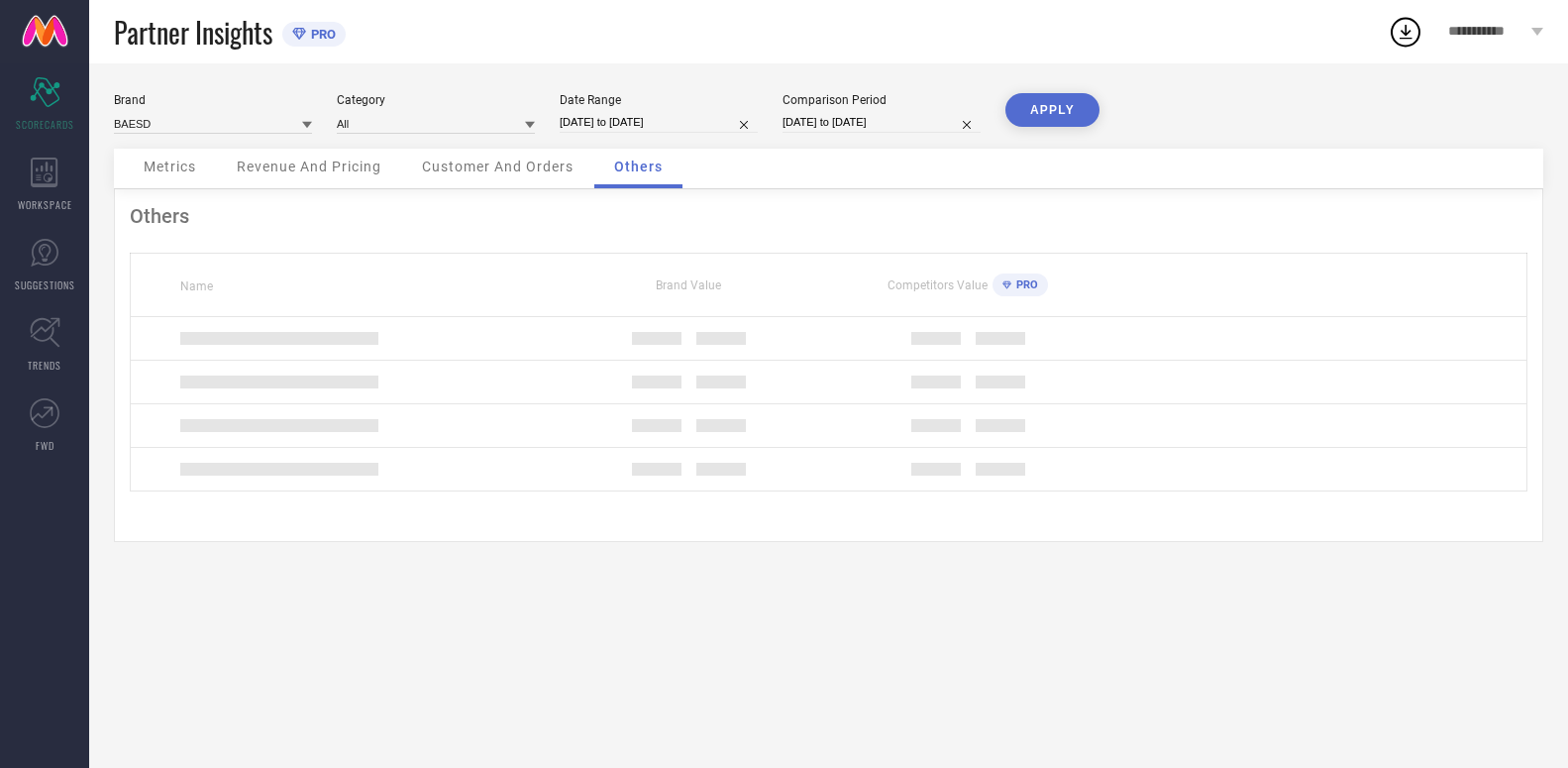
scroll to position [0, 0]
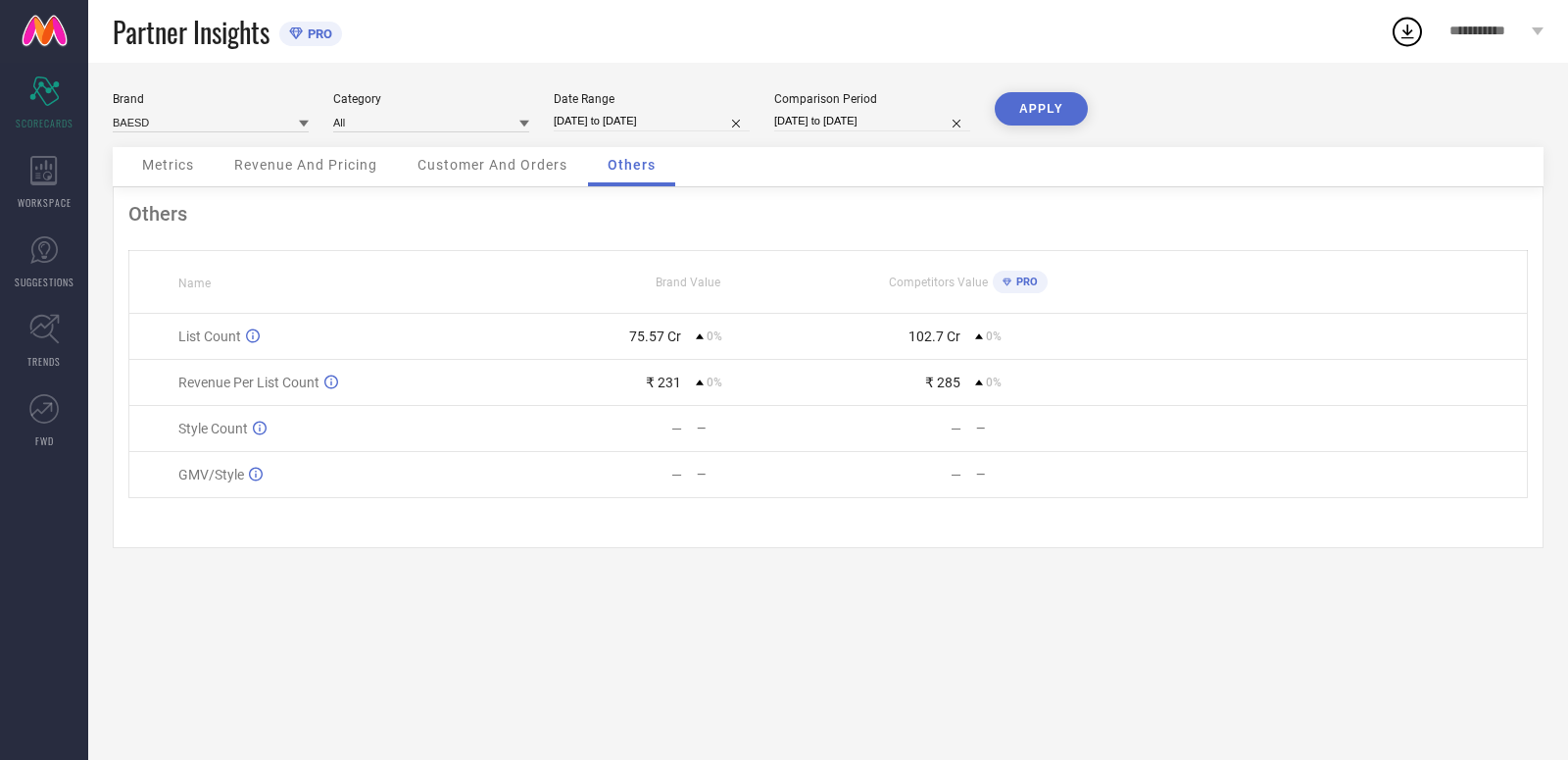
click at [153, 169] on span "Metrics" at bounding box center [168, 165] width 52 height 16
